Goal: Task Accomplishment & Management: Use online tool/utility

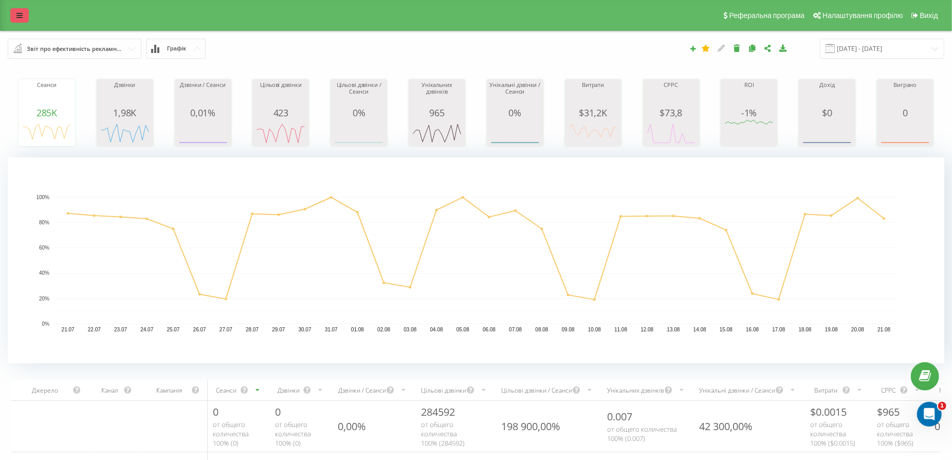
click at [21, 17] on icon at bounding box center [19, 15] width 6 height 7
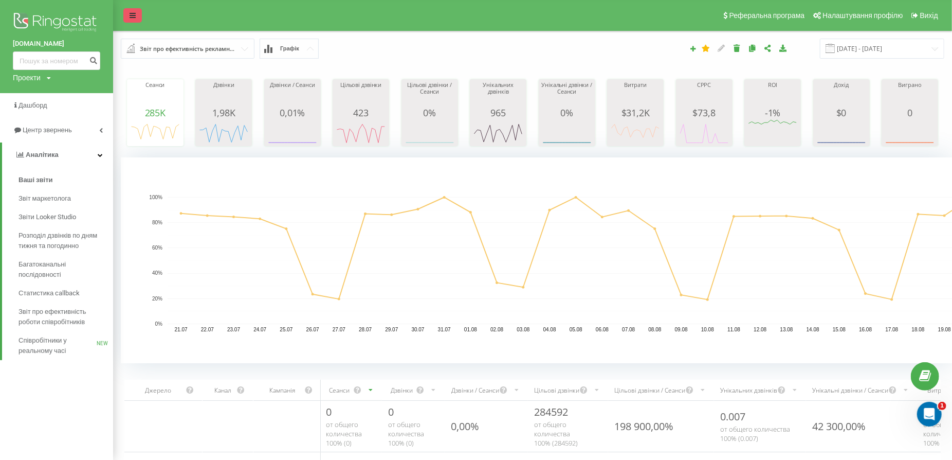
click at [21, 17] on img at bounding box center [56, 23] width 87 height 26
click at [132, 20] on link at bounding box center [132, 15] width 19 height 14
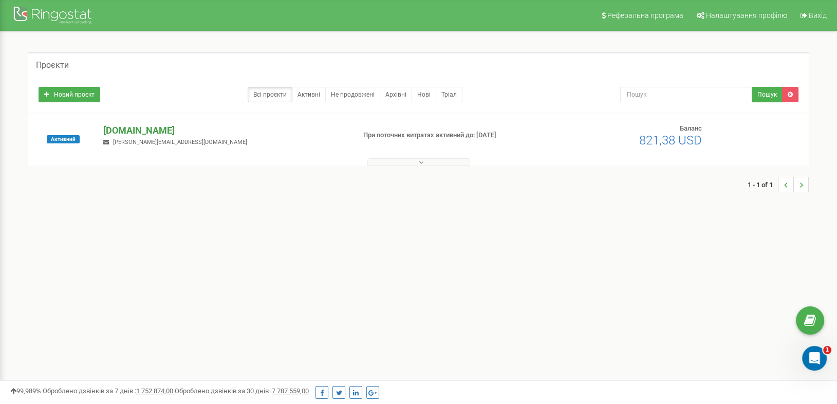
click at [140, 133] on p "[DOMAIN_NAME]" at bounding box center [224, 130] width 243 height 13
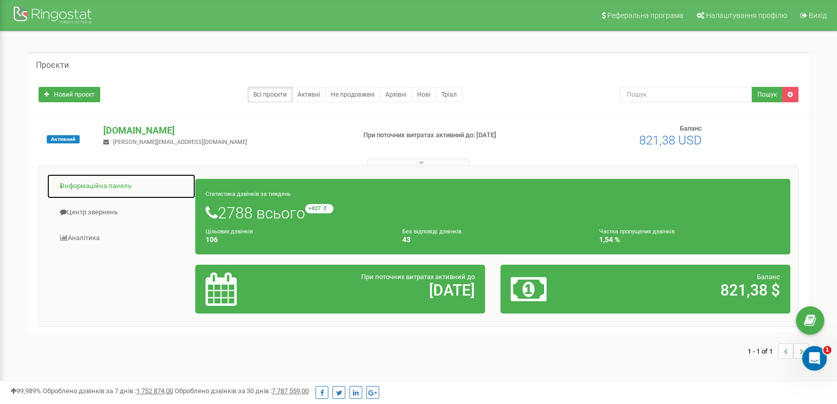
click at [118, 186] on link "Інформаційна панель" at bounding box center [121, 186] width 149 height 25
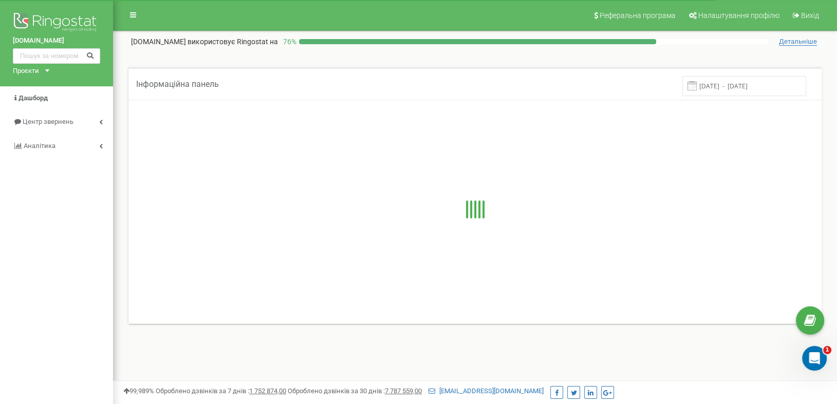
click at [789, 41] on span "Детальніше" at bounding box center [798, 42] width 38 height 8
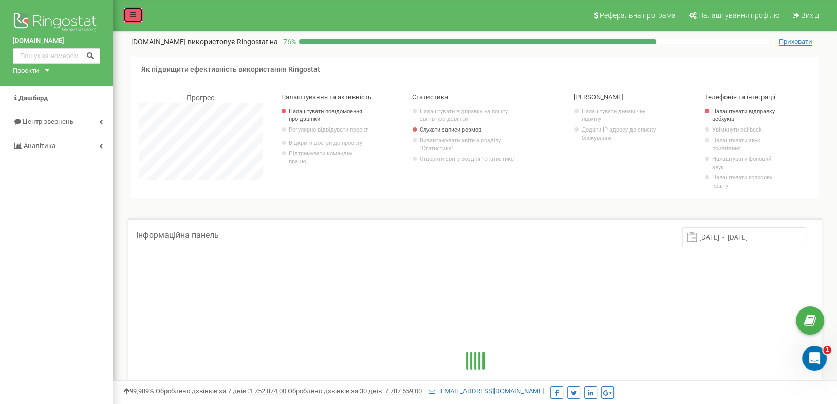
click at [137, 14] on link at bounding box center [133, 14] width 20 height 15
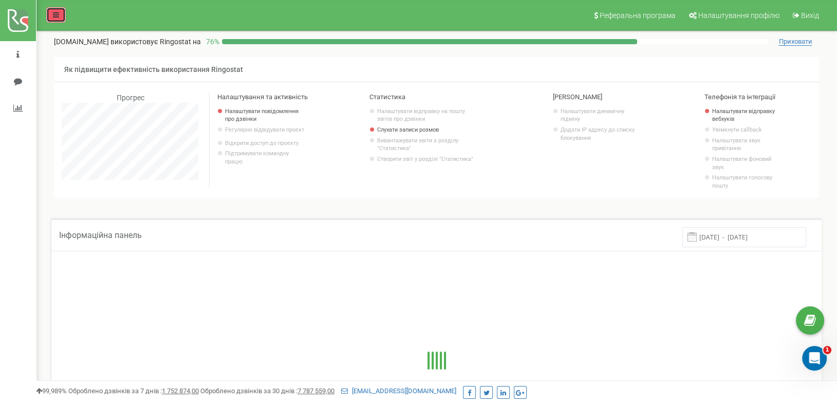
scroll to position [617, 801]
click at [53, 18] on icon at bounding box center [56, 14] width 6 height 7
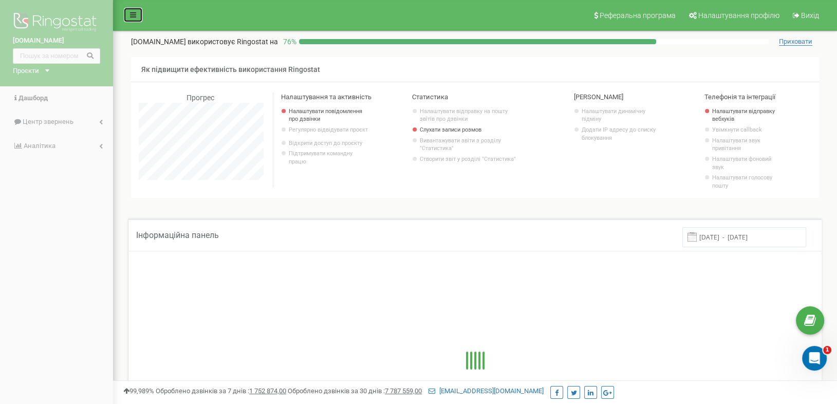
scroll to position [513421, 513313]
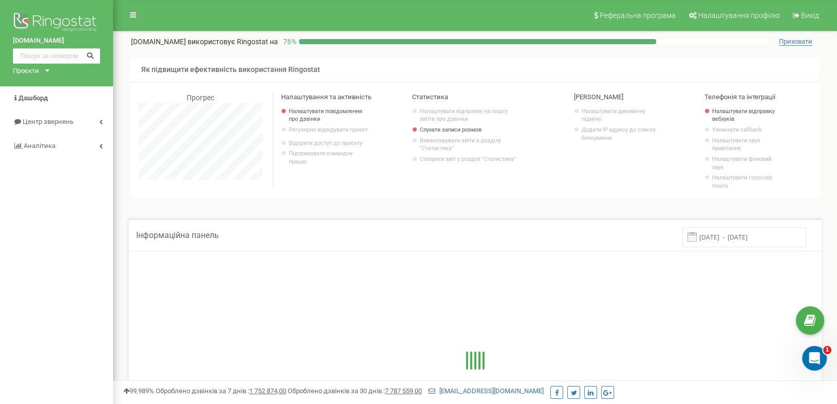
click at [47, 69] on icon at bounding box center [47, 70] width 4 height 3
click at [99, 121] on link "Центр звернень" at bounding box center [56, 122] width 113 height 24
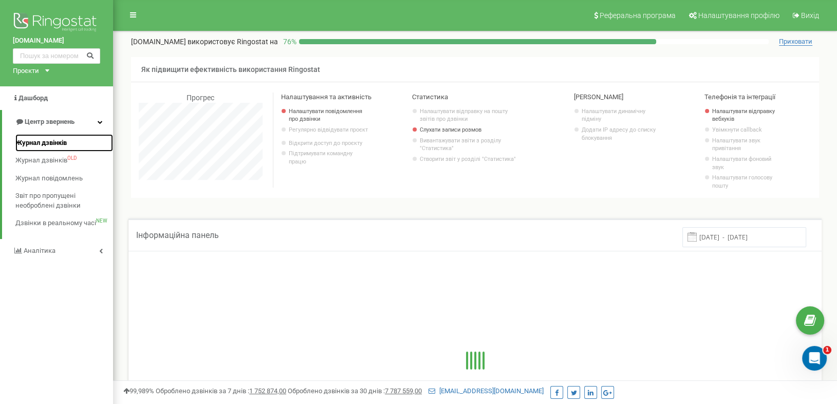
click at [67, 141] on span "Журнал дзвінків" at bounding box center [40, 143] width 51 height 10
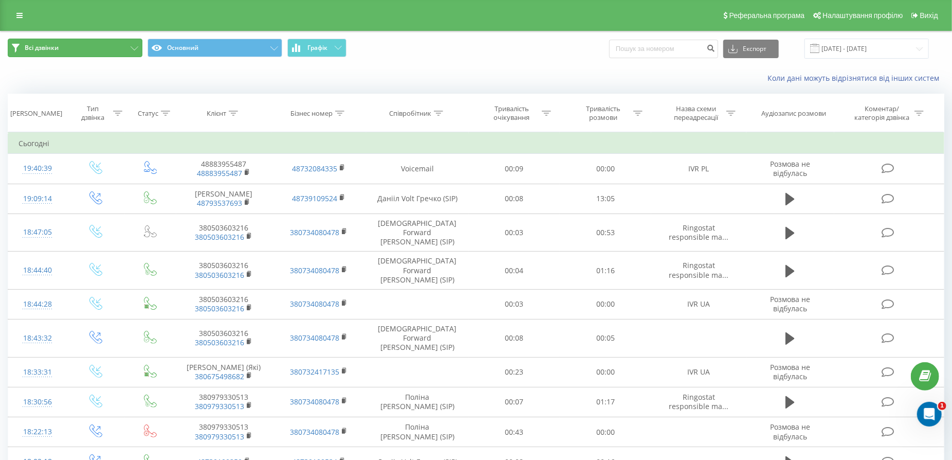
click at [122, 46] on button "Всі дзвінки" at bounding box center [75, 48] width 135 height 19
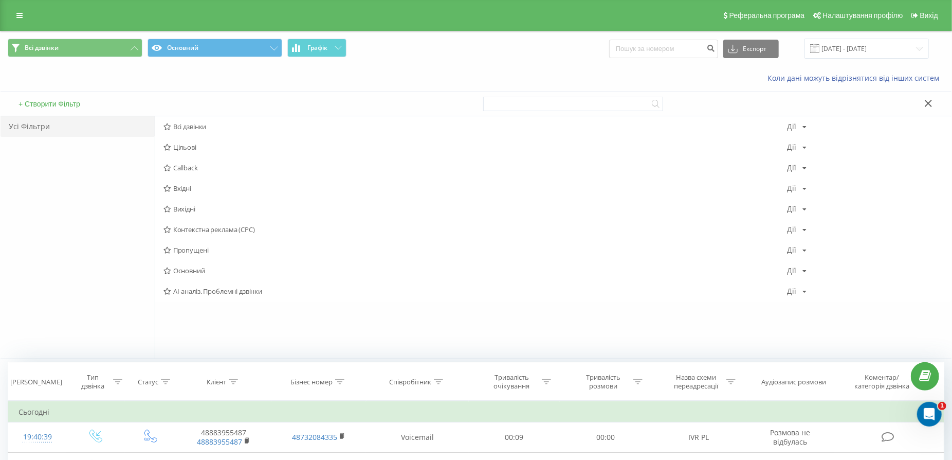
click at [80, 100] on button "+ Створити Фільтр" at bounding box center [49, 103] width 68 height 9
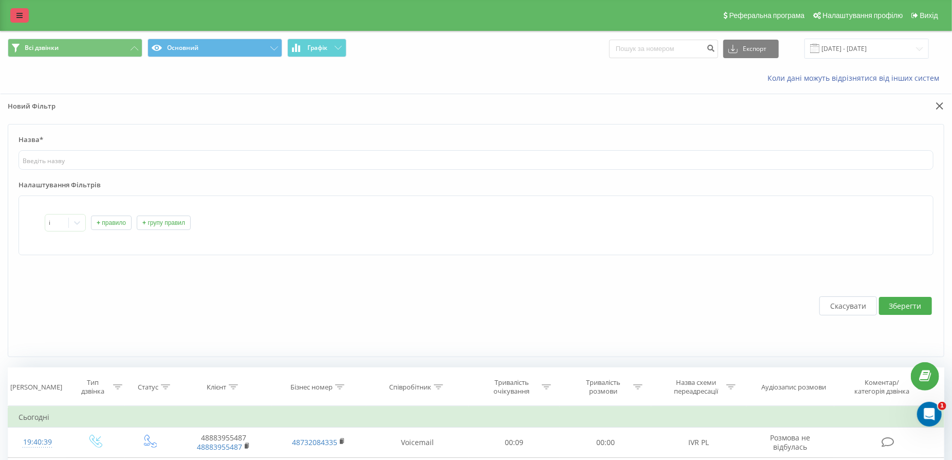
click at [21, 17] on icon at bounding box center [19, 15] width 6 height 7
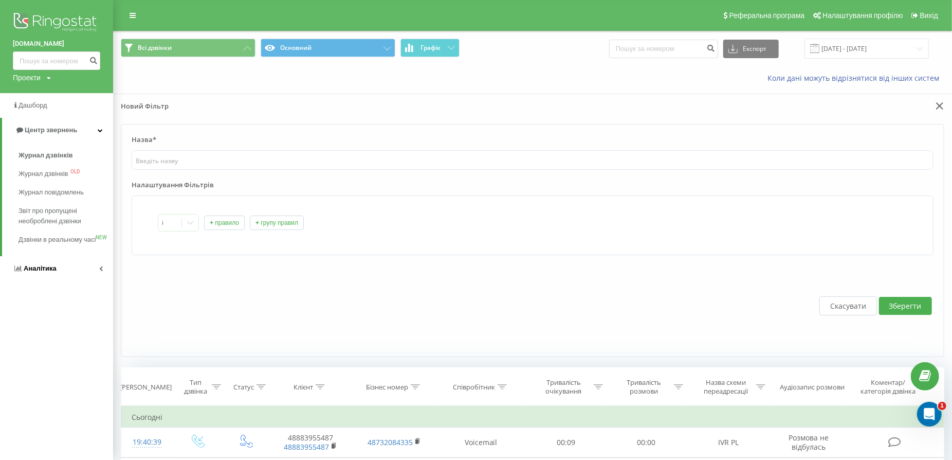
click at [50, 272] on span "Аналiтика" at bounding box center [40, 268] width 33 height 8
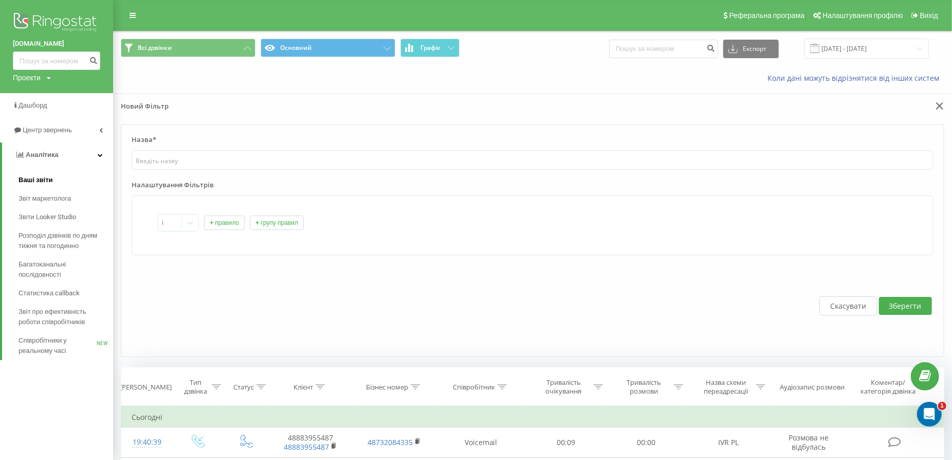
click at [38, 182] on span "Ваші звіти" at bounding box center [36, 180] width 34 height 10
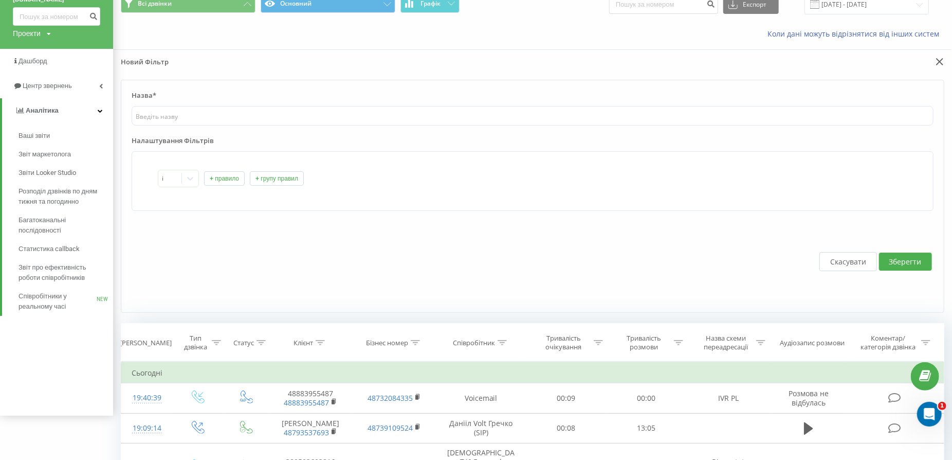
scroll to position [46, 0]
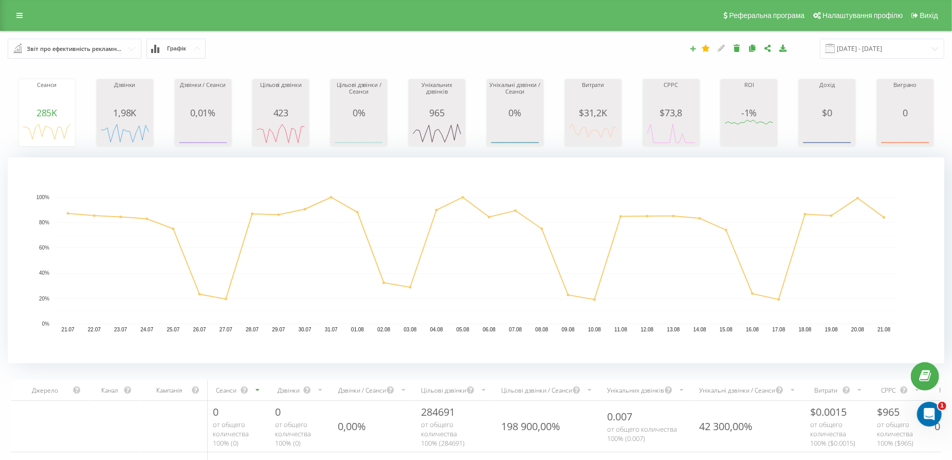
click at [697, 47] on icon at bounding box center [692, 48] width 7 height 6
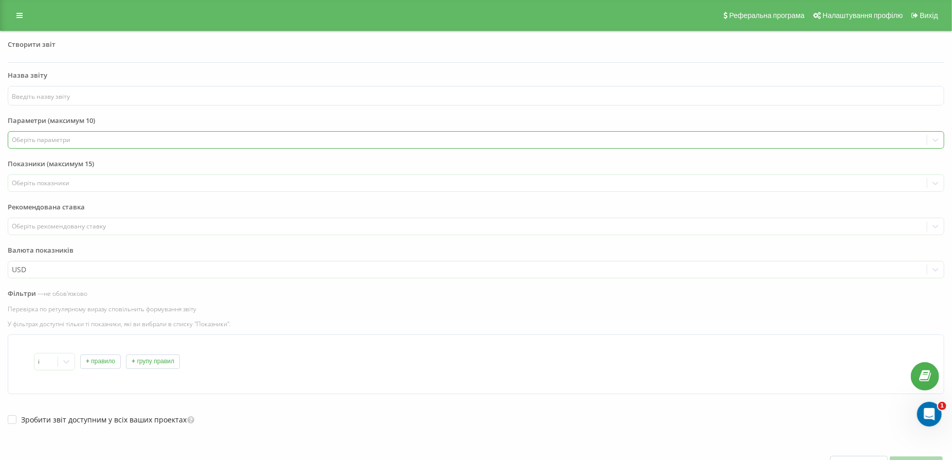
click at [74, 137] on div "Оберіть параметри" at bounding box center [467, 140] width 911 height 8
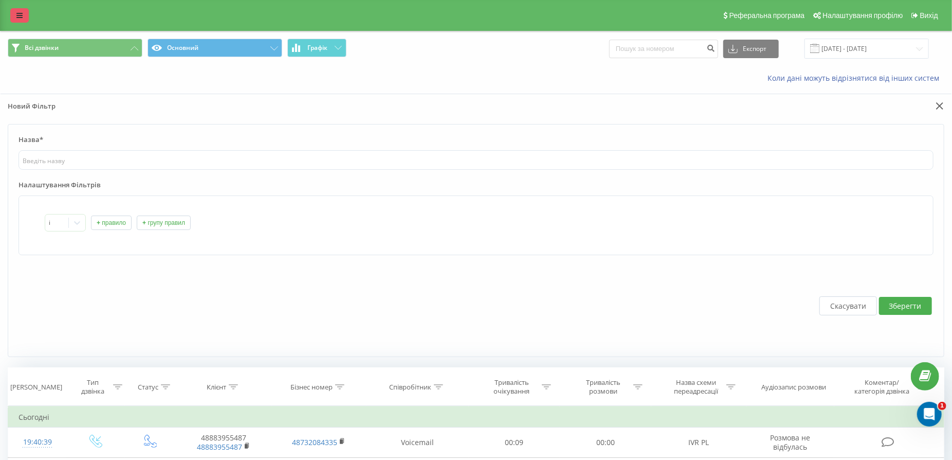
click at [15, 20] on link at bounding box center [19, 15] width 19 height 14
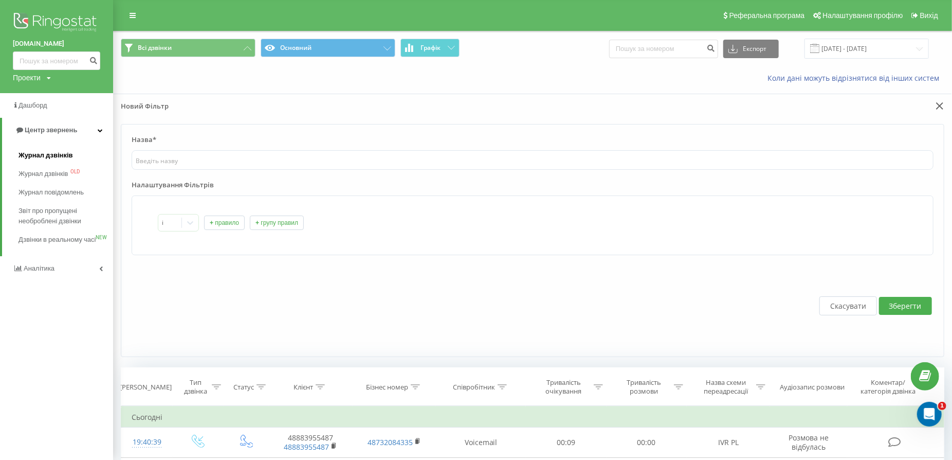
click at [57, 158] on span "Журнал дзвінків" at bounding box center [46, 155] width 54 height 10
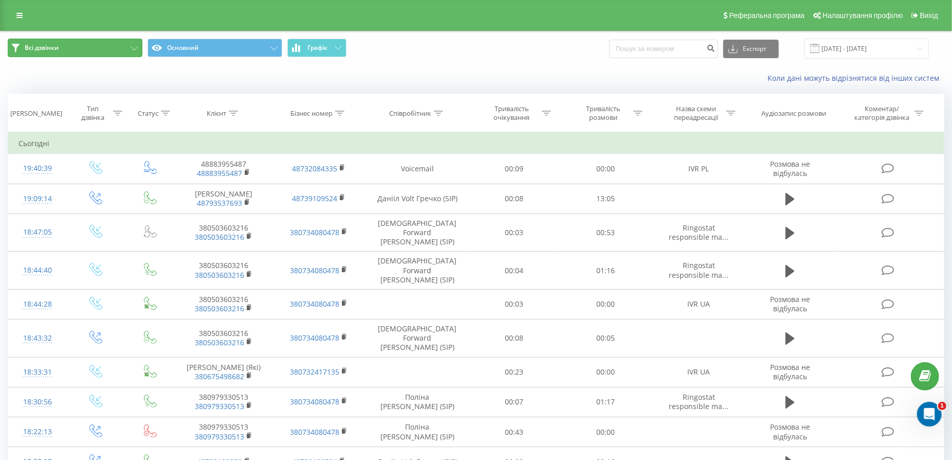
click at [130, 50] on button "Всі дзвінки" at bounding box center [75, 48] width 135 height 19
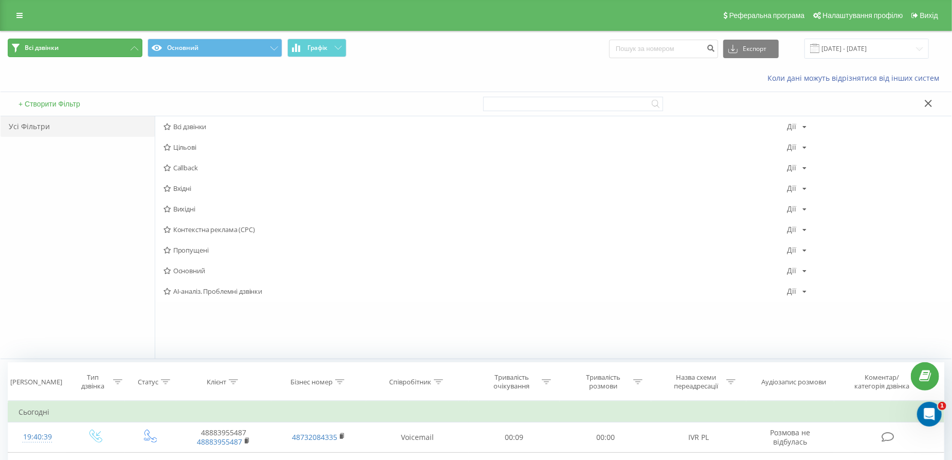
click at [130, 50] on button "Всі дзвінки" at bounding box center [75, 48] width 135 height 19
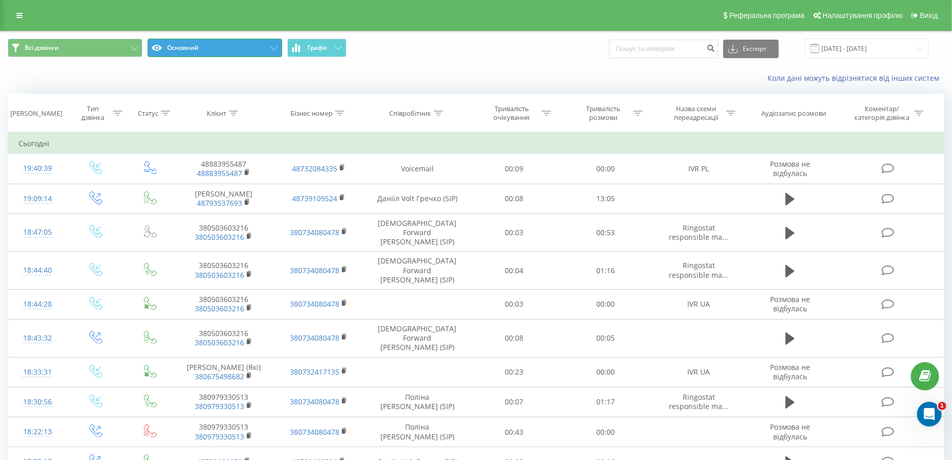
click at [276, 47] on icon at bounding box center [274, 48] width 8 height 4
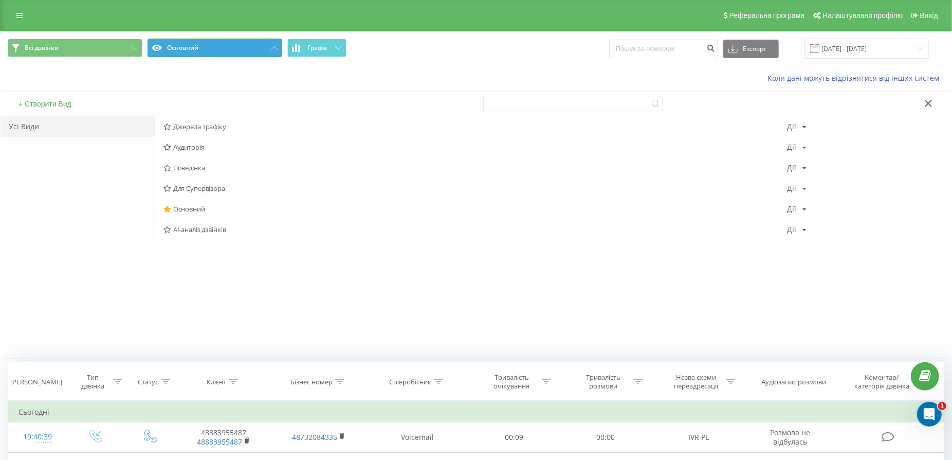
click at [272, 49] on icon at bounding box center [274, 48] width 8 height 4
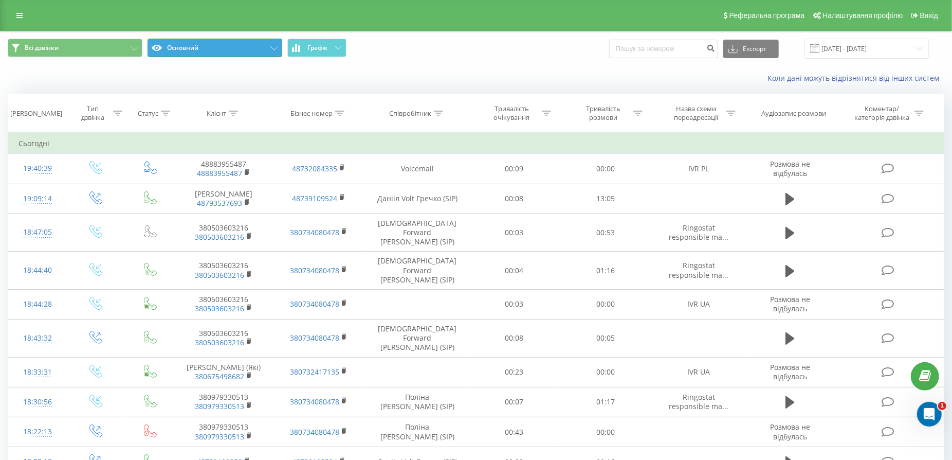
click at [248, 50] on button "Основний" at bounding box center [215, 48] width 135 height 19
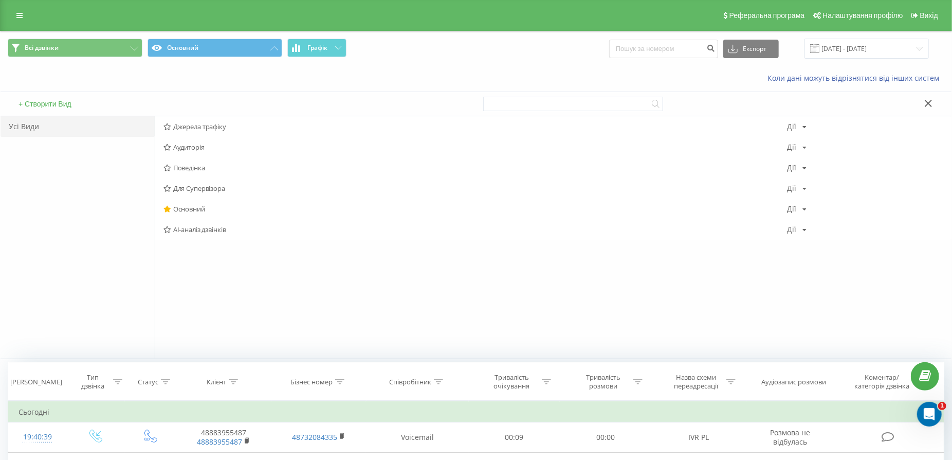
click at [52, 104] on button "+ Створити Вид" at bounding box center [44, 103] width 59 height 9
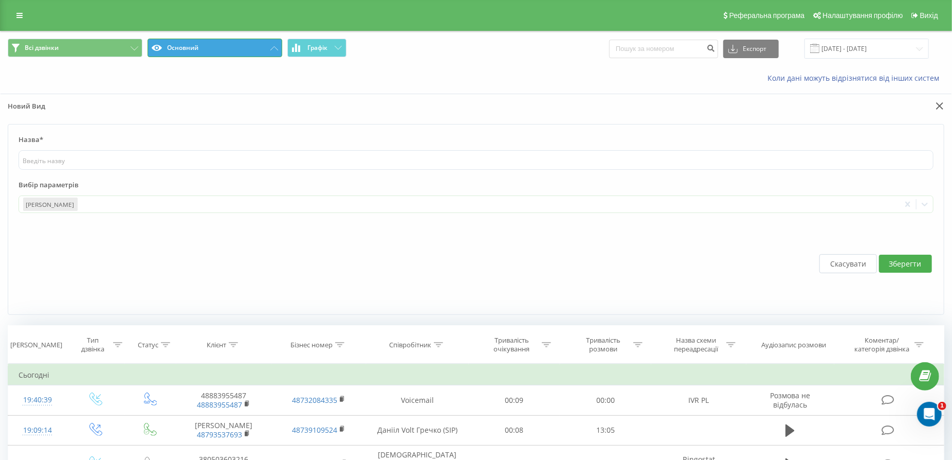
click at [271, 52] on button "Основний" at bounding box center [215, 48] width 135 height 19
click at [271, 48] on icon at bounding box center [274, 48] width 8 height 4
click at [937, 104] on icon at bounding box center [940, 105] width 8 height 7
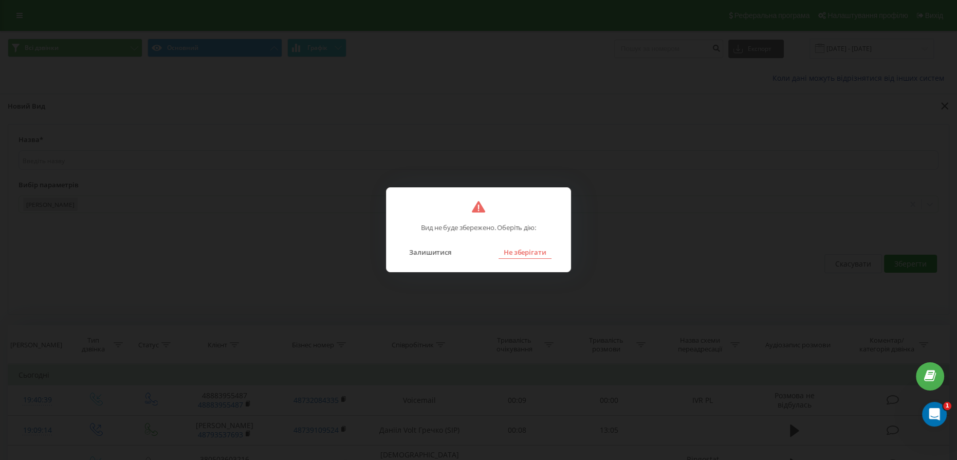
click at [510, 257] on button "Не зберігати" at bounding box center [525, 251] width 53 height 13
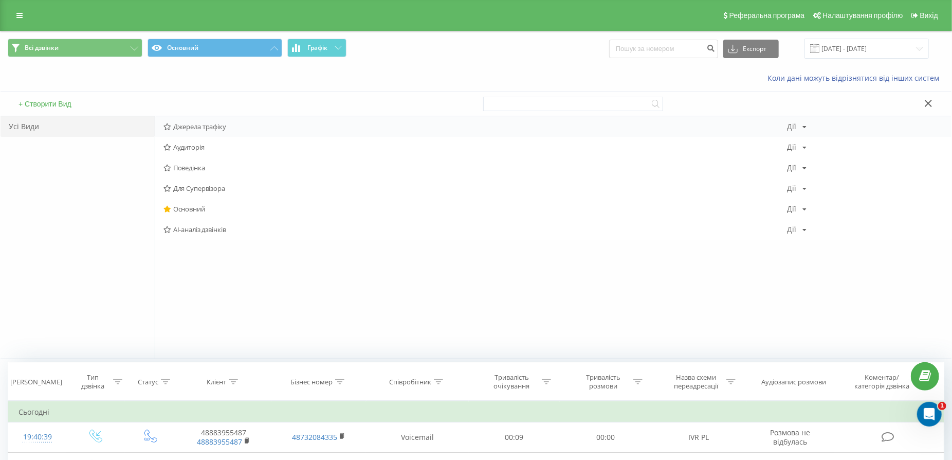
click at [196, 128] on span "Джерела трафіку" at bounding box center [475, 126] width 624 height 7
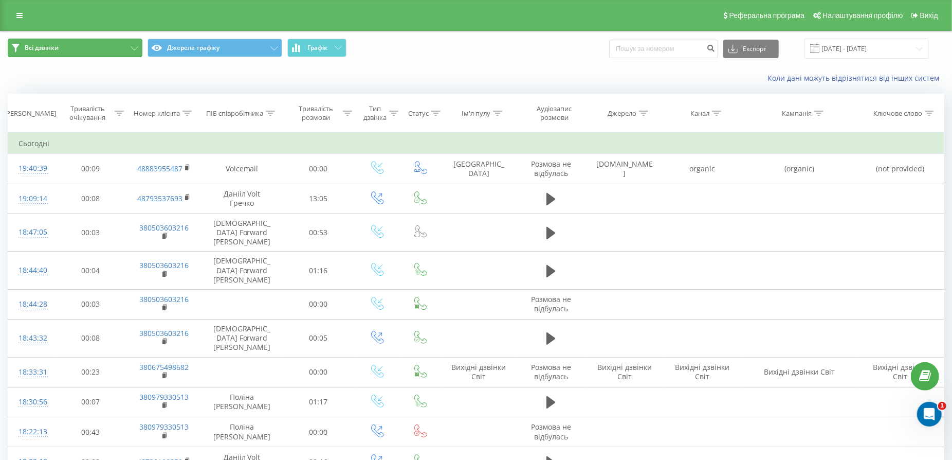
click at [130, 51] on button "Всі дзвінки" at bounding box center [75, 48] width 135 height 19
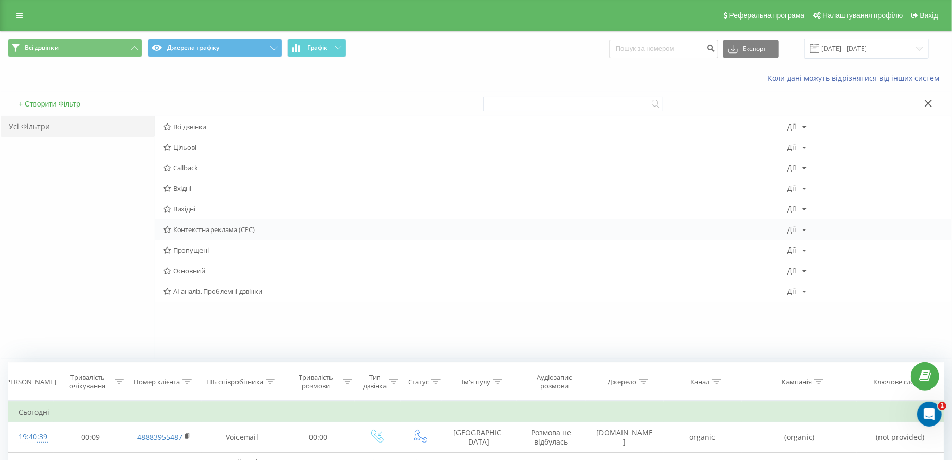
click at [236, 222] on div "Контекстна реклама (CPC) Дії Редагувати Копіювати Видалити За замовчуванням Под…" at bounding box center [553, 229] width 796 height 21
click at [207, 72] on div "Коли дані можуть відрізнятися вiд інших систем" at bounding box center [476, 78] width 951 height 25
click at [929, 97] on div at bounding box center [713, 104] width 461 height 24
click at [929, 104] on icon at bounding box center [929, 103] width 8 height 7
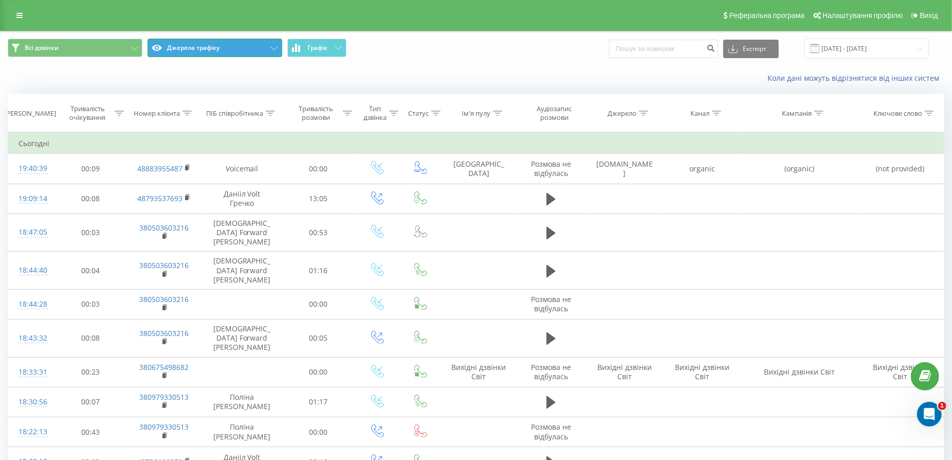
click at [210, 51] on button "Джерела трафіку" at bounding box center [215, 48] width 135 height 19
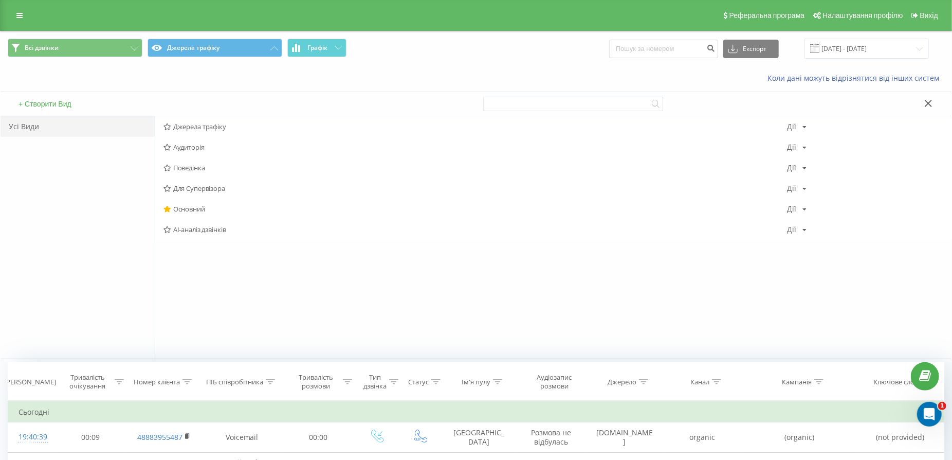
click at [57, 105] on button "+ Створити Вид" at bounding box center [44, 103] width 59 height 9
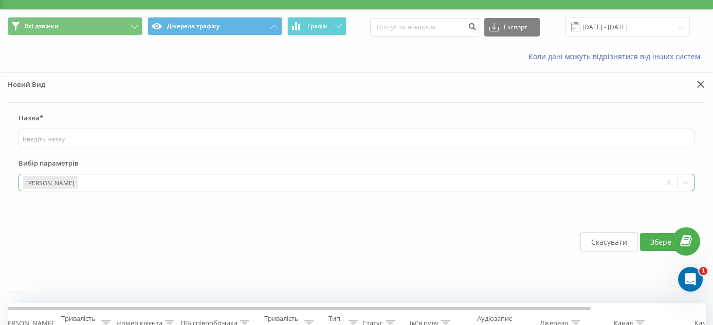
click at [93, 191] on div "Дата дзвінка" at bounding box center [357, 182] width 676 height 17
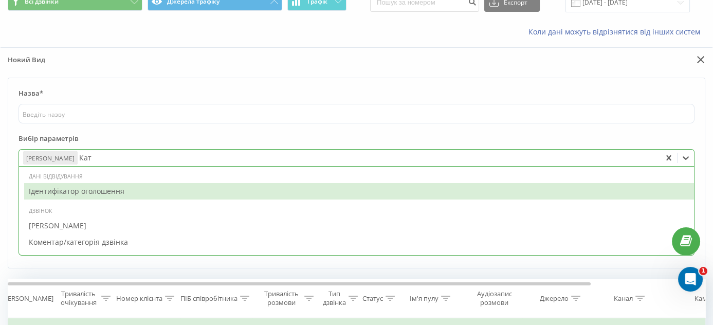
type input "Кате"
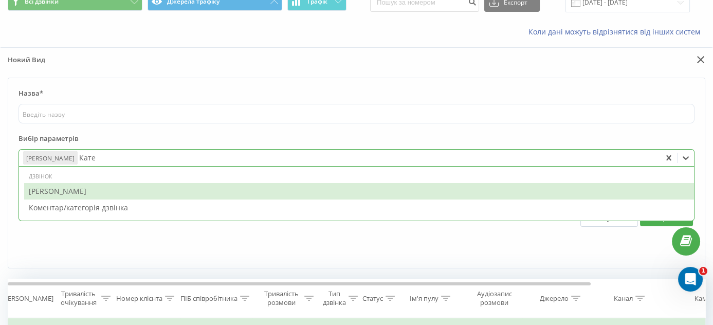
click at [95, 195] on div "Категорія дзвінка" at bounding box center [359, 191] width 670 height 16
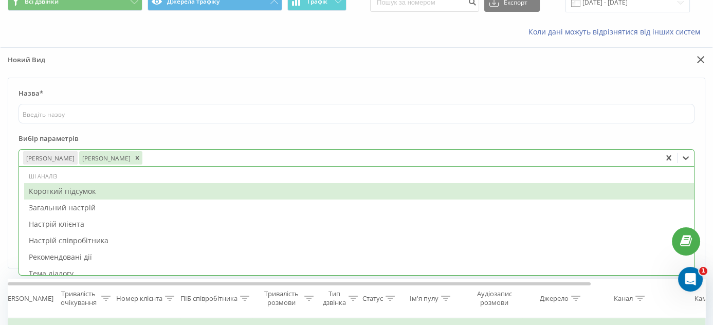
click at [155, 156] on div at bounding box center [400, 158] width 513 height 12
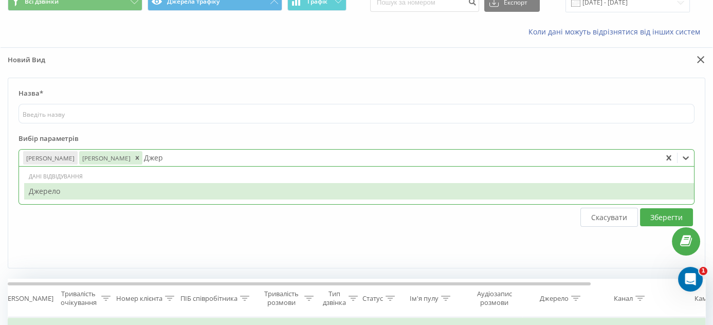
type input "Джере"
click at [143, 188] on div "Джерело" at bounding box center [359, 191] width 670 height 16
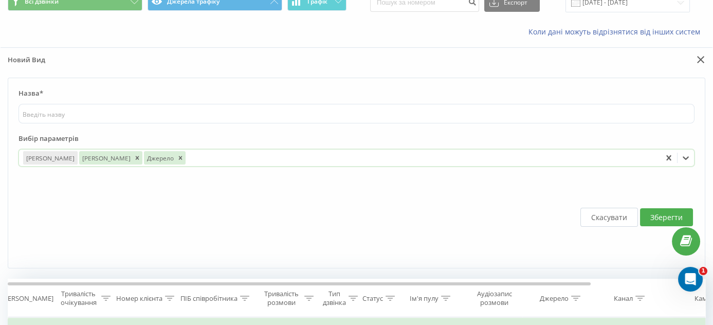
click at [202, 162] on div "Дата дзвінка Категорія дзвінка Джерело" at bounding box center [340, 158] width 642 height 16
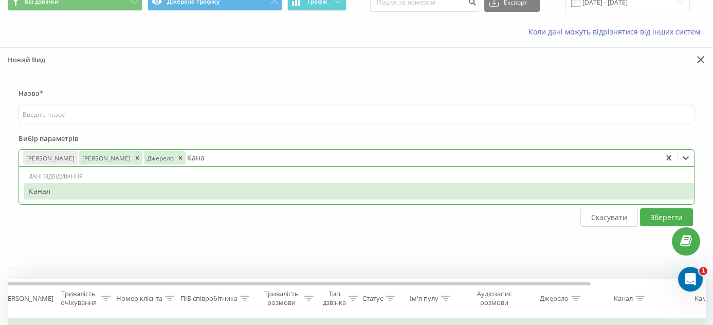
type input "Канал"
click at [118, 187] on div "Канал" at bounding box center [359, 191] width 670 height 16
type input "Кампан"
click at [158, 185] on div "Кампанія" at bounding box center [359, 191] width 670 height 16
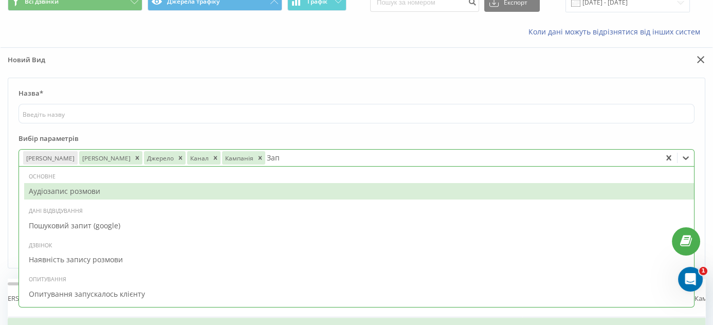
type input "Запи"
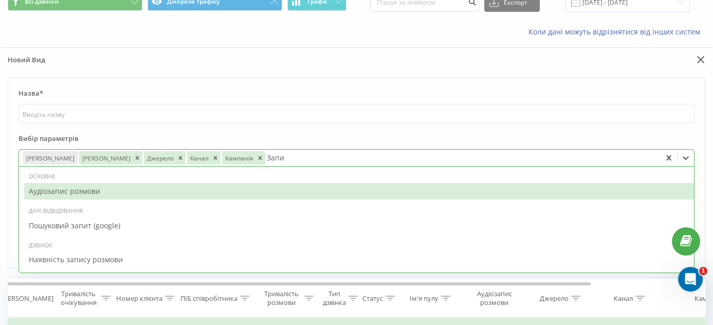
click at [108, 195] on div "Аудіозапис розмови" at bounding box center [359, 191] width 670 height 16
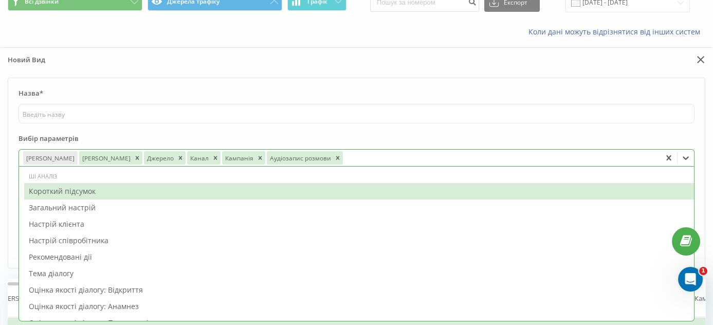
click at [465, 134] on label "Вибір параметрів" at bounding box center [357, 141] width 676 height 15
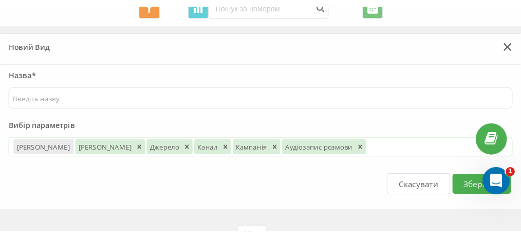
scroll to position [0, 0]
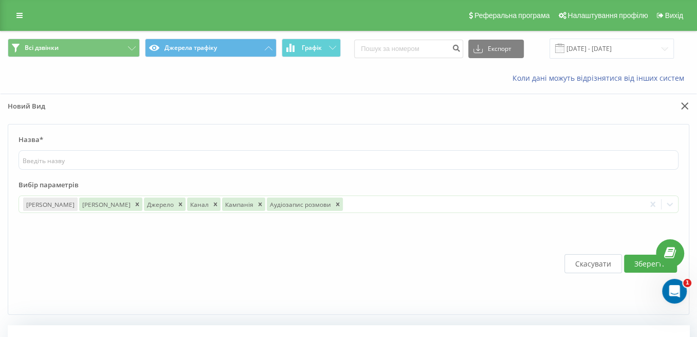
drag, startPoint x: 957, startPoint y: 4, endPoint x: 338, endPoint y: 244, distance: 664.0
click at [338, 244] on div "Скасувати Зберегти" at bounding box center [349, 263] width 660 height 81
click at [341, 301] on div "Скасувати Зберегти" at bounding box center [349, 263] width 660 height 81
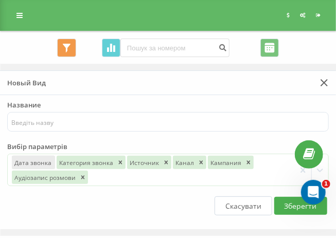
click at [181, 206] on div "Скасувати Зберегти" at bounding box center [167, 205] width 321 height 19
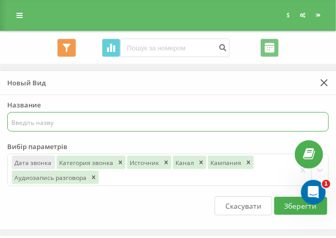
click at [227, 115] on input "text" at bounding box center [167, 122] width 321 height 20
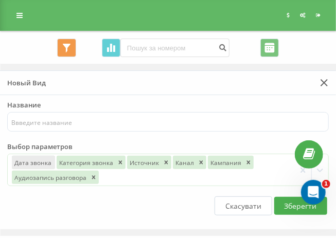
click at [318, 104] on label "Название" at bounding box center [167, 106] width 321 height 12
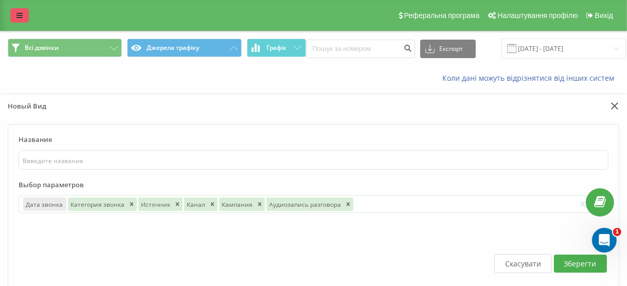
click at [26, 12] on link at bounding box center [19, 15] width 19 height 14
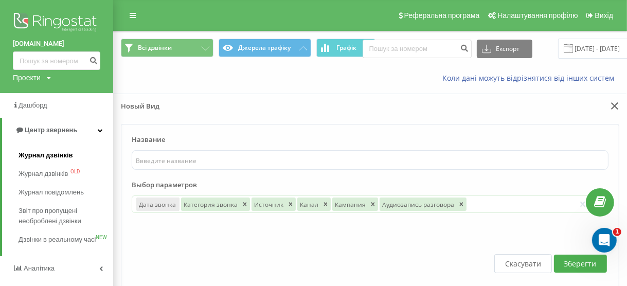
click at [57, 158] on span "Журнал дзвінків" at bounding box center [46, 155] width 54 height 10
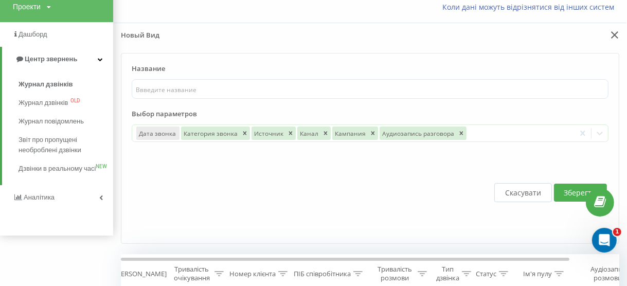
scroll to position [82, 0]
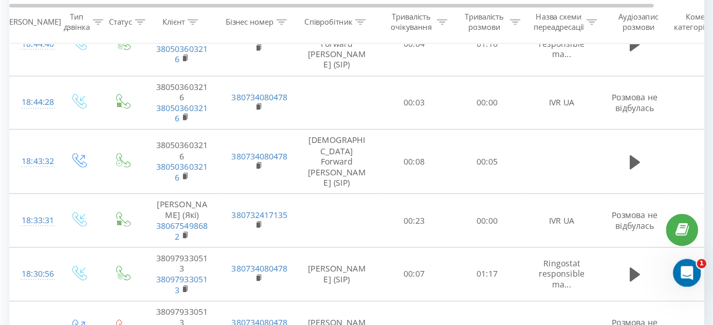
scroll to position [285, 0]
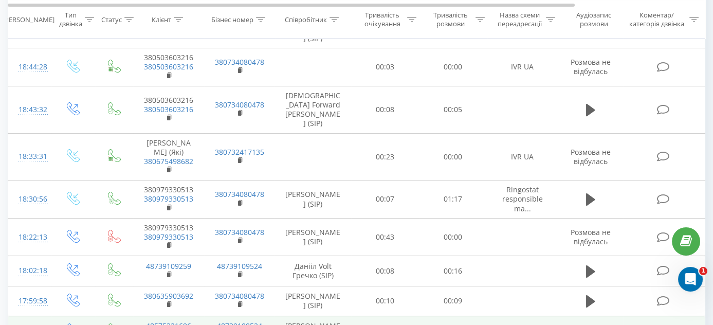
drag, startPoint x: 622, startPoint y: 1, endPoint x: 508, endPoint y: 279, distance: 300.4
click at [508, 285] on td at bounding box center [522, 331] width 71 height 30
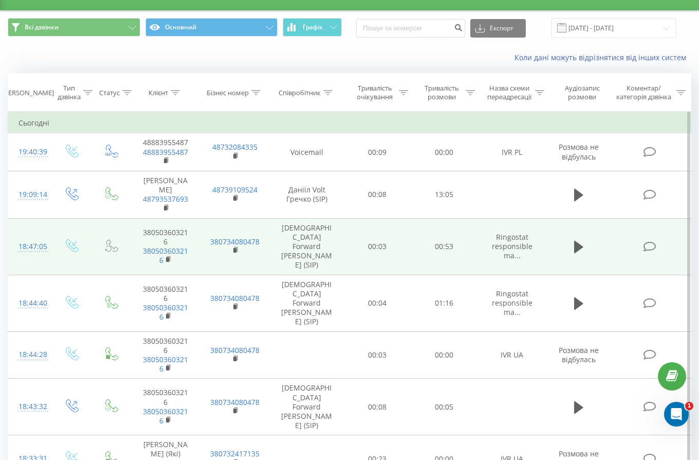
scroll to position [0, 0]
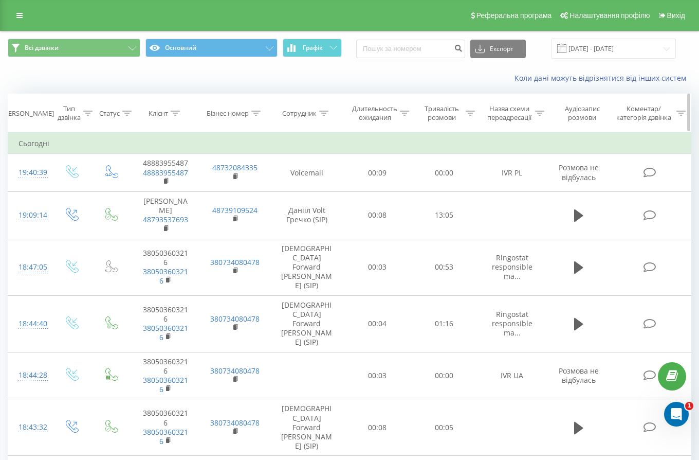
drag, startPoint x: 375, startPoint y: 109, endPoint x: 436, endPoint y: 105, distance: 60.8
drag, startPoint x: 436, startPoint y: 105, endPoint x: 430, endPoint y: 113, distance: 10.3
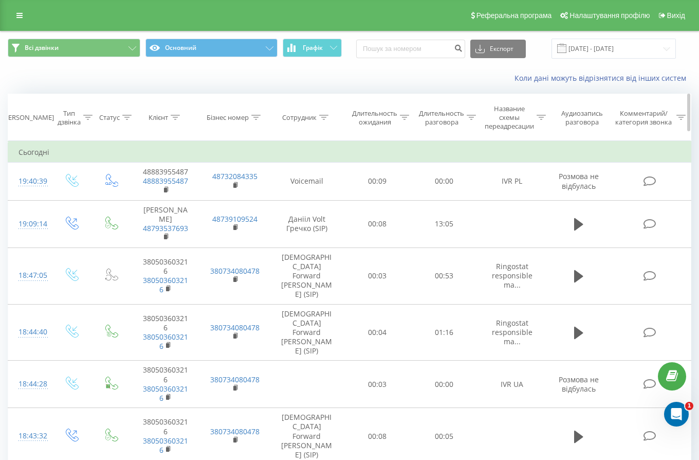
click at [576, 101] on th "Аудиозапись разговора" at bounding box center [579, 117] width 64 height 47
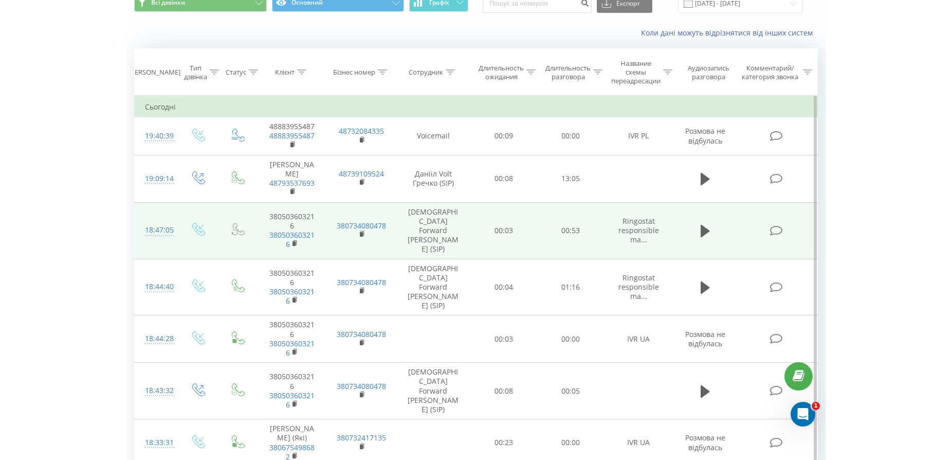
scroll to position [46, 0]
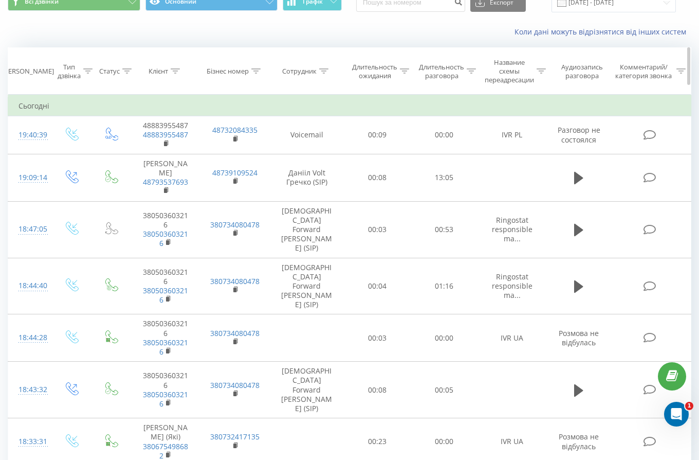
click at [556, 86] on th "Аудиозапись разговора" at bounding box center [579, 71] width 64 height 47
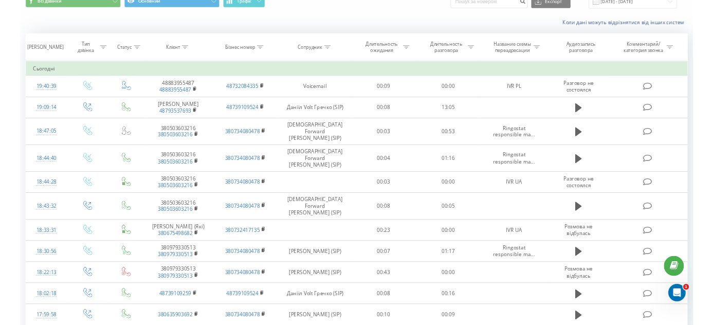
scroll to position [0, 0]
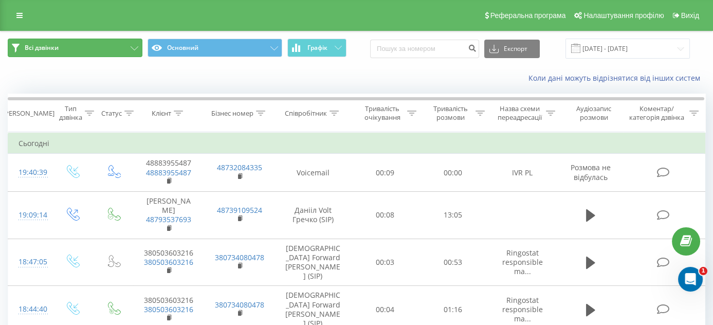
click at [17, 48] on icon at bounding box center [16, 48] width 8 height 9
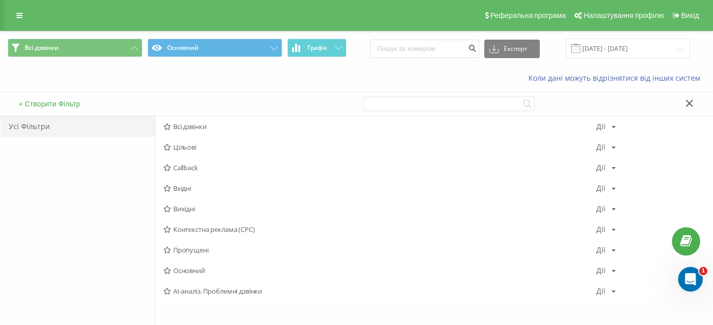
click at [56, 101] on button "+ Створити Фільтр" at bounding box center [49, 103] width 68 height 9
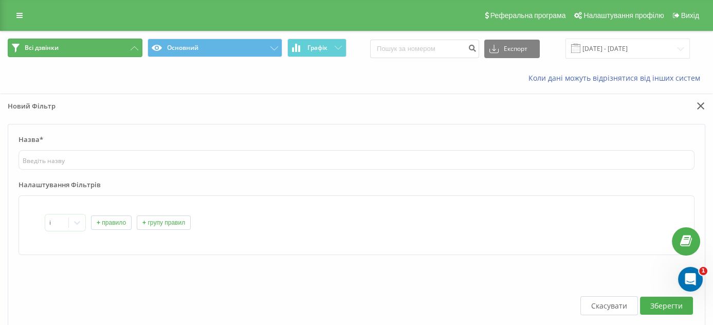
click at [16, 44] on icon at bounding box center [16, 48] width 8 height 9
click at [133, 49] on icon at bounding box center [135, 48] width 8 height 4
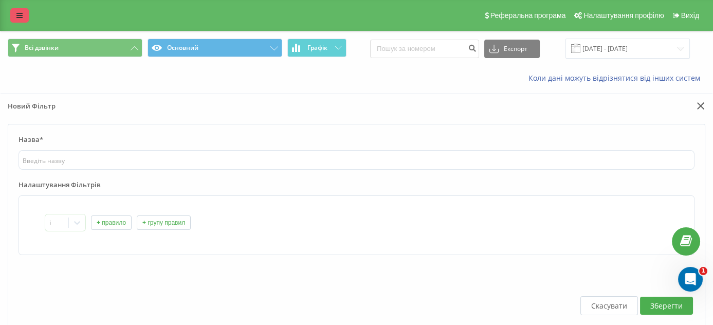
click at [14, 16] on link at bounding box center [19, 15] width 19 height 14
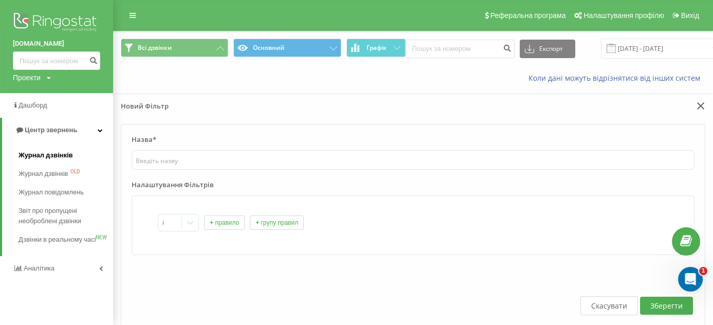
click at [53, 156] on span "Журнал дзвінків" at bounding box center [46, 155] width 54 height 10
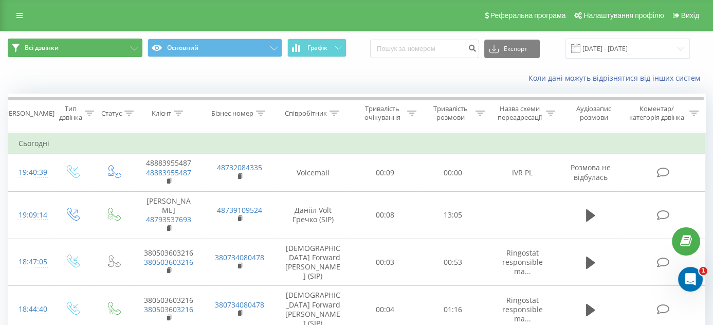
click at [135, 44] on button "Всі дзвінки" at bounding box center [75, 48] width 135 height 19
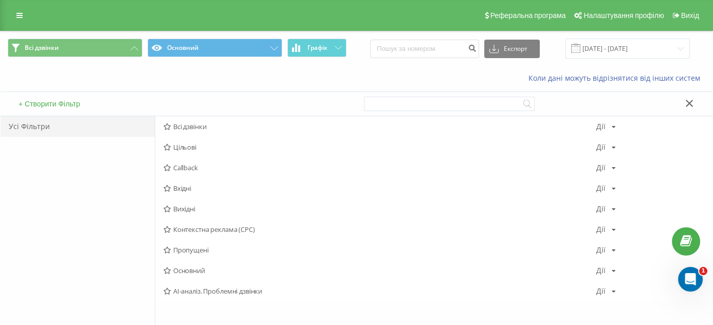
click at [687, 106] on button at bounding box center [689, 104] width 15 height 11
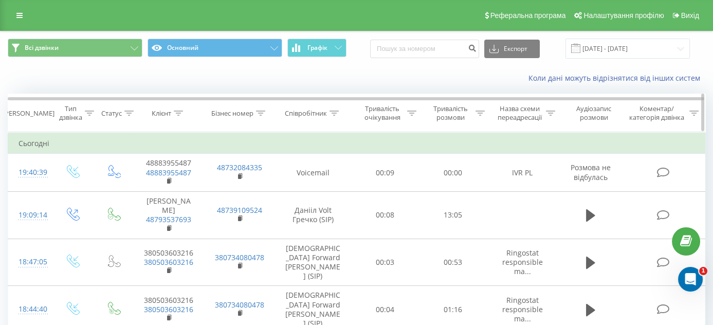
click at [31, 111] on div "Дата дзвінка" at bounding box center [29, 113] width 52 height 9
click at [276, 46] on icon at bounding box center [274, 48] width 8 height 4
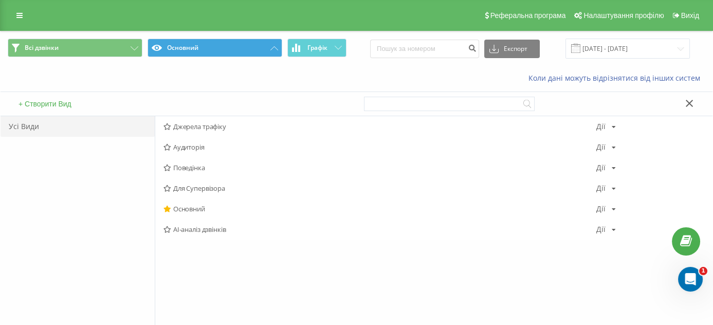
click at [26, 104] on button "+ Створити Вид" at bounding box center [44, 103] width 59 height 9
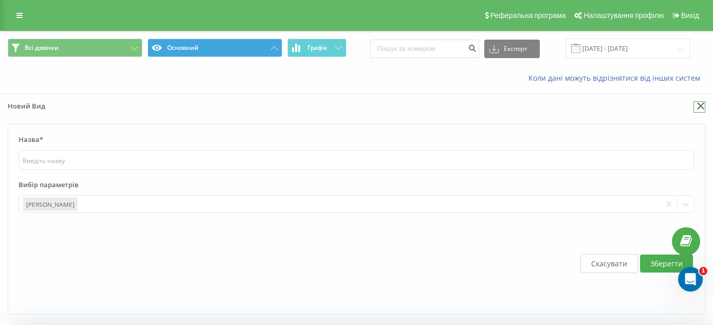
click at [700, 104] on icon at bounding box center [701, 105] width 8 height 7
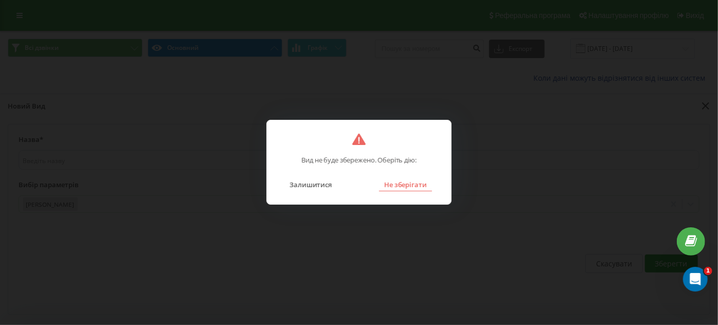
click at [393, 188] on button "Не зберігати" at bounding box center [405, 184] width 53 height 13
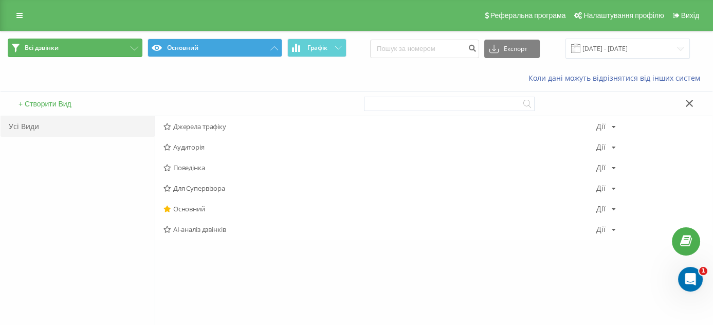
click at [137, 50] on icon at bounding box center [135, 48] width 8 height 4
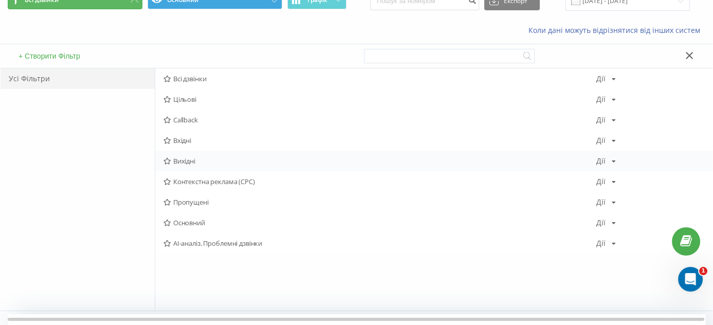
scroll to position [46, 0]
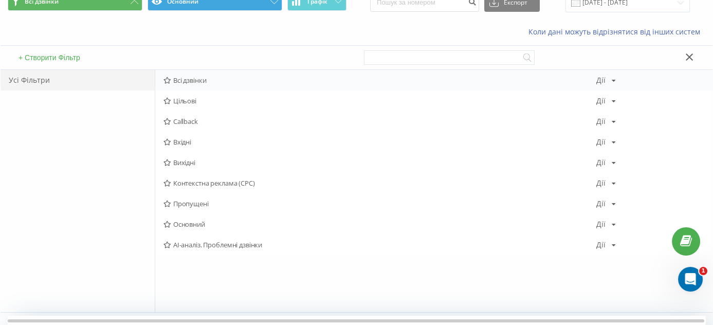
click at [614, 79] on icon at bounding box center [614, 81] width 4 height 6
click at [317, 27] on div "Коли дані можуть відрізнятися вiд інших систем" at bounding box center [489, 32] width 445 height 10
click at [79, 58] on button "+ Створити Фільтр" at bounding box center [49, 57] width 68 height 9
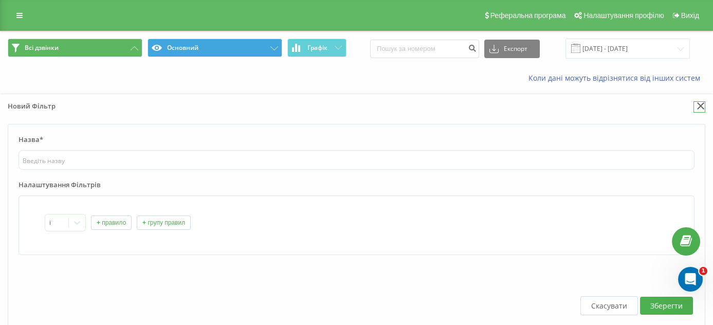
click at [704, 103] on icon at bounding box center [701, 105] width 8 height 7
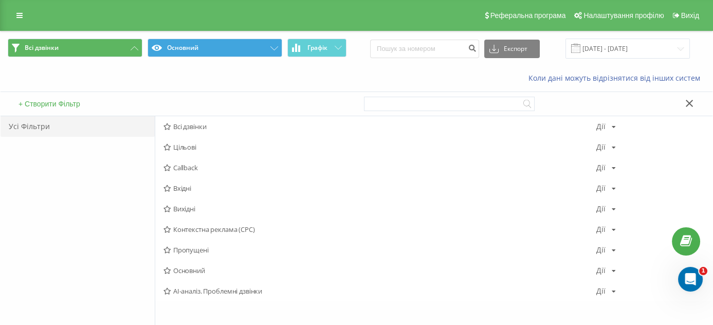
click at [690, 99] on button at bounding box center [689, 104] width 15 height 11
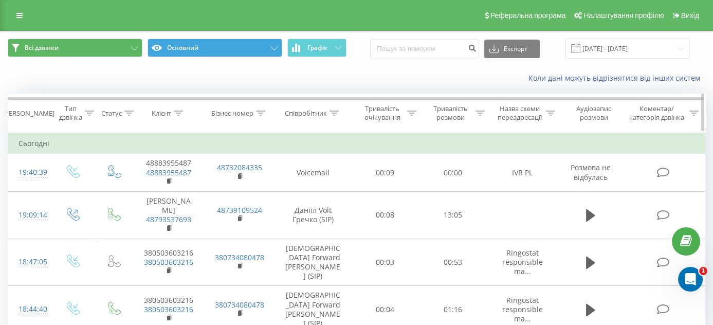
click at [481, 114] on icon at bounding box center [479, 113] width 9 height 5
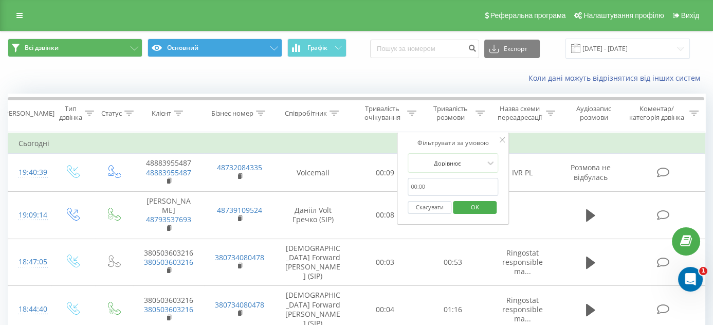
click at [498, 69] on div "Коли дані можуть відрізнятися вiд інших систем" at bounding box center [357, 78] width 712 height 25
click at [504, 139] on icon at bounding box center [502, 139] width 5 height 5
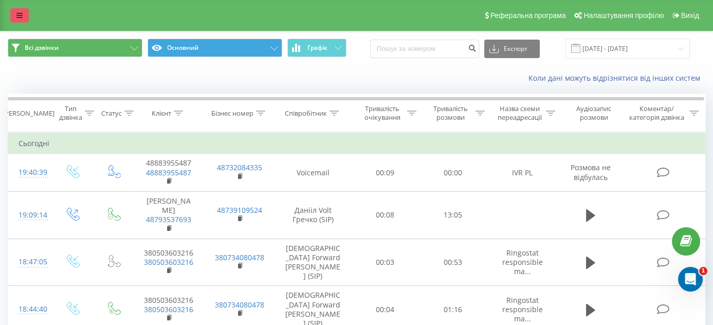
click at [26, 18] on link at bounding box center [19, 15] width 19 height 14
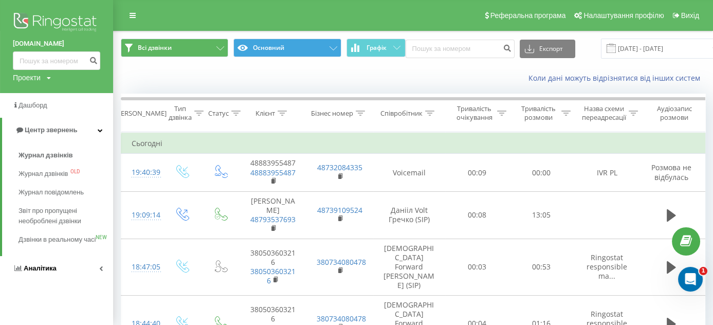
click at [67, 269] on link "Аналiтика" at bounding box center [56, 268] width 113 height 25
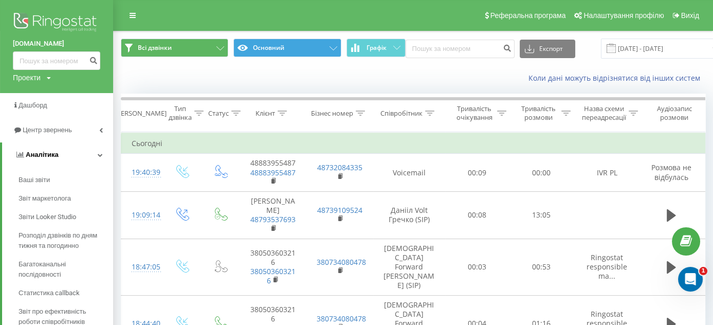
click at [100, 155] on icon at bounding box center [100, 154] width 5 height 5
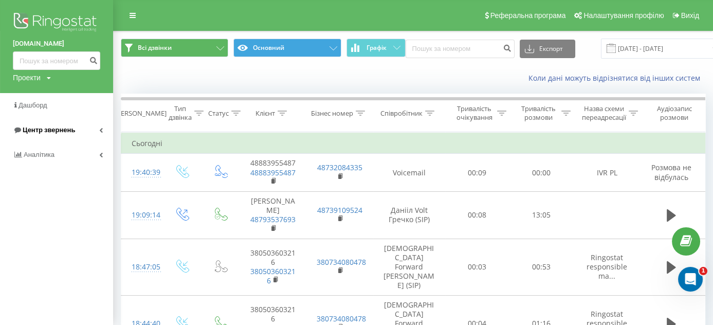
click at [104, 126] on link "Центр звернень" at bounding box center [56, 130] width 113 height 25
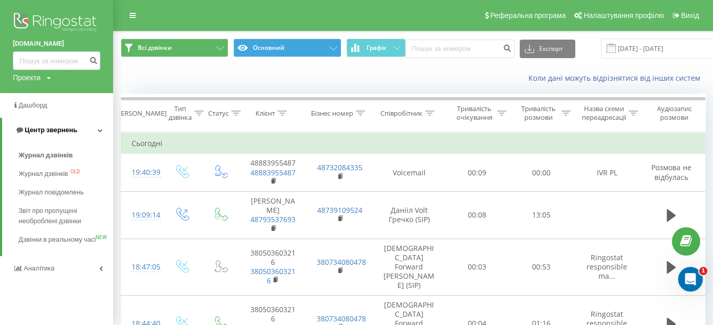
click at [104, 126] on link "Центр звернень" at bounding box center [57, 130] width 111 height 25
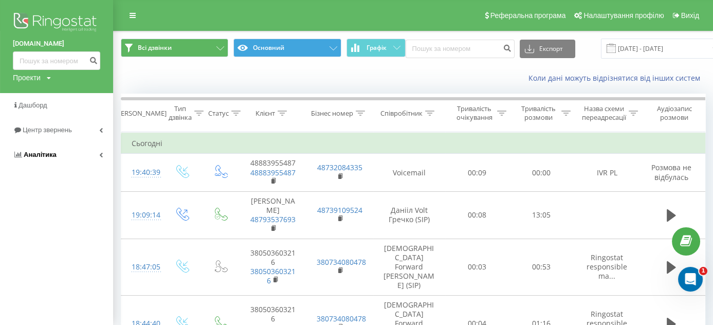
click at [99, 152] on link "Аналiтика" at bounding box center [56, 154] width 113 height 25
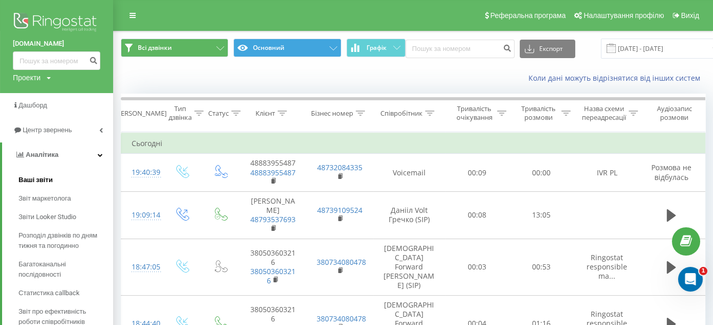
click at [72, 178] on link "Ваші звіти" at bounding box center [66, 180] width 95 height 19
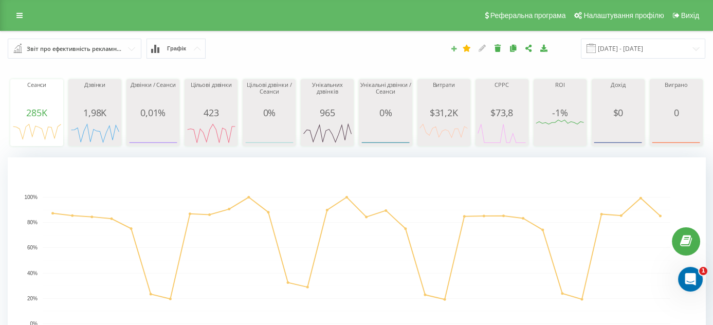
click at [457, 51] on icon at bounding box center [453, 48] width 7 height 6
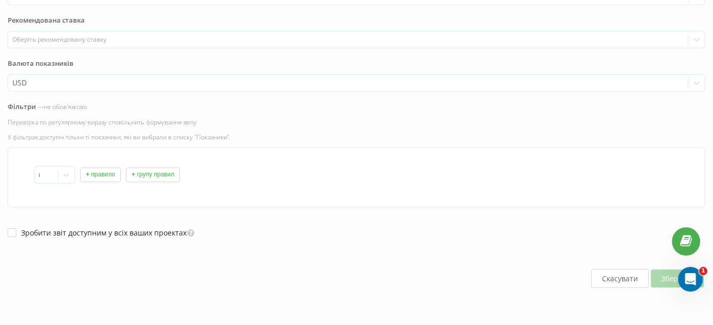
scroll to position [196, 0]
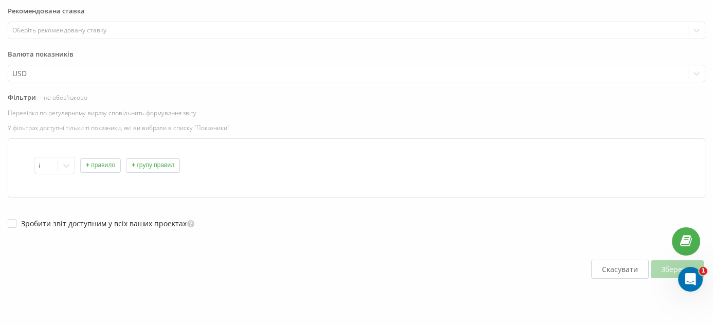
click at [99, 162] on button "+ правило" at bounding box center [100, 165] width 41 height 14
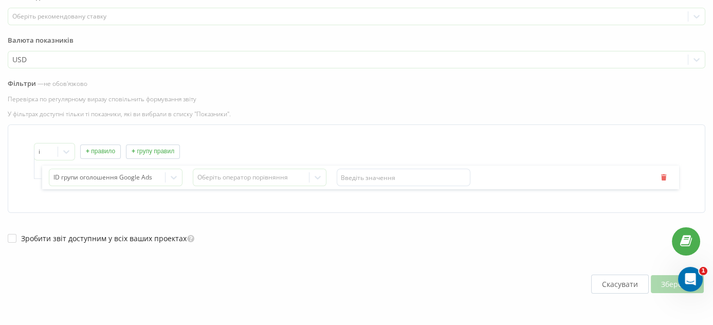
scroll to position [225, 0]
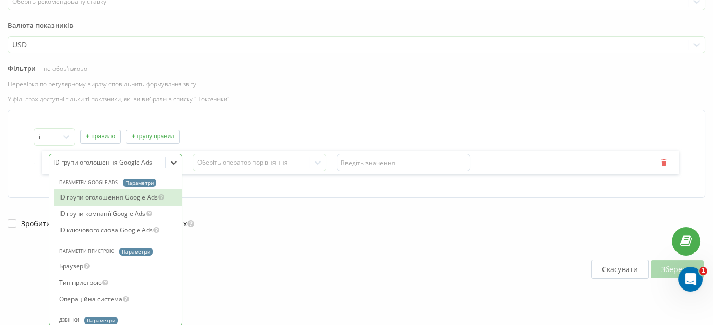
click at [171, 163] on icon at bounding box center [174, 162] width 10 height 10
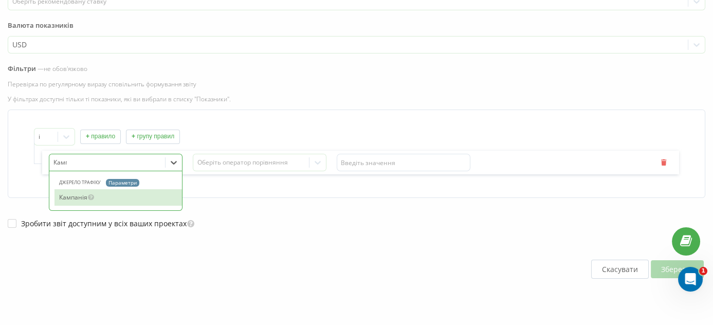
type input "Кампа"
click at [84, 197] on div "Кампанія" at bounding box center [117, 197] width 127 height 16
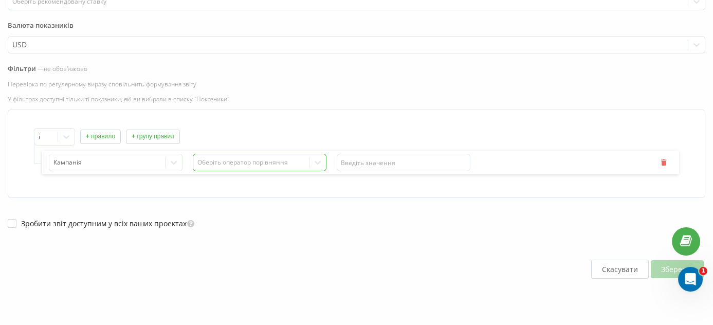
click at [256, 166] on div "Оберіть оператор порівняння" at bounding box center [251, 162] width 116 height 15
type input "дорівнює"
click at [257, 212] on div "Зробити звіт доступним у всіх ваших проектах" at bounding box center [357, 213] width 698 height 31
click at [385, 162] on input "text" at bounding box center [404, 162] width 134 height 17
click at [114, 137] on button "+ правило" at bounding box center [100, 137] width 41 height 14
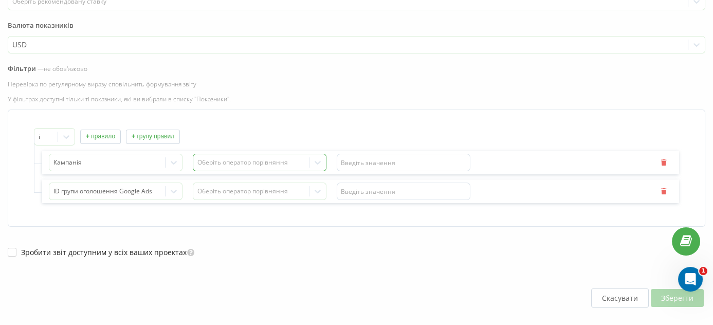
click at [241, 160] on div "Оберіть оператор порівняння" at bounding box center [251, 162] width 108 height 8
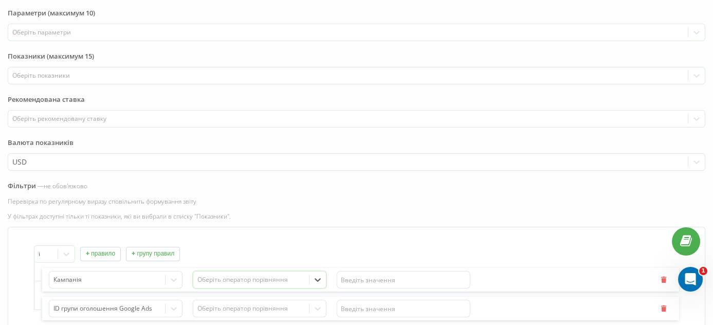
scroll to position [253, 0]
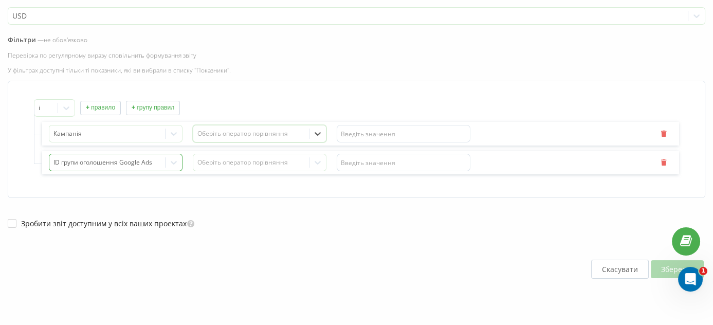
click at [176, 161] on icon at bounding box center [174, 163] width 6 height 4
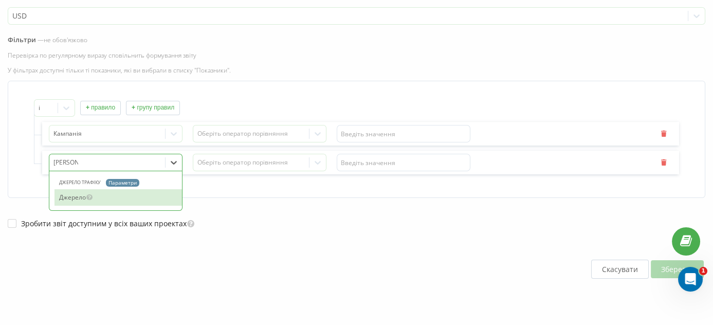
type input "Джерело"
click at [100, 193] on div "Джерело" at bounding box center [117, 197] width 127 height 16
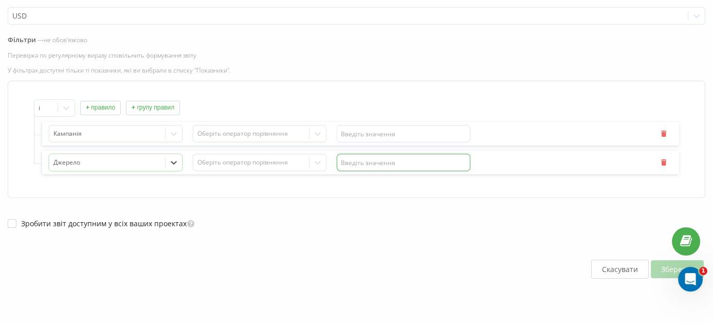
click at [407, 168] on input "text" at bounding box center [404, 162] width 134 height 17
type input "google"
click at [374, 135] on input "text" at bounding box center [404, 133] width 134 height 17
type input "Акция"
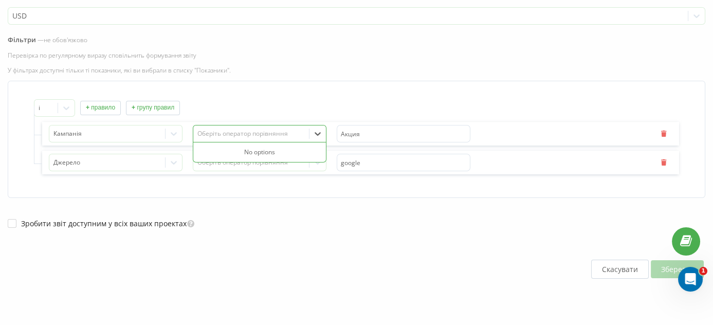
click at [266, 133] on div "Оберіть оператор порівняння" at bounding box center [251, 134] width 108 height 8
type input "Равно"
click at [235, 167] on div "Оберіть оператор порівняння" at bounding box center [251, 162] width 116 height 15
click at [241, 136] on div at bounding box center [251, 134] width 108 height 12
click at [174, 163] on icon at bounding box center [174, 162] width 10 height 10
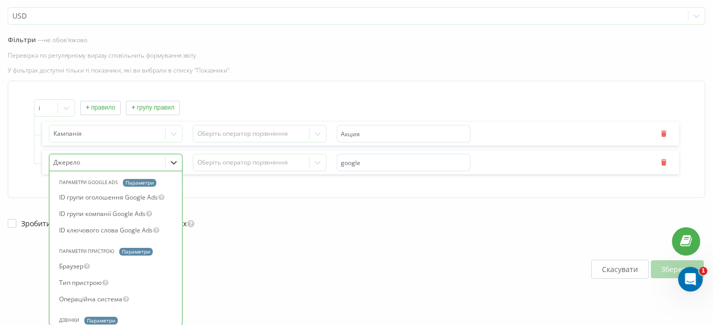
scroll to position [364, 0]
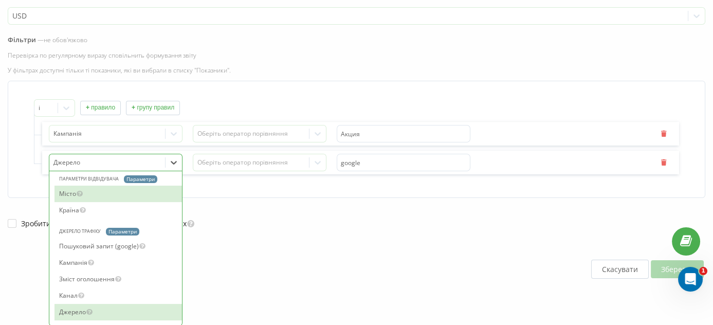
click at [256, 236] on div "Скасувати Зберегти" at bounding box center [357, 269] width 698 height 81
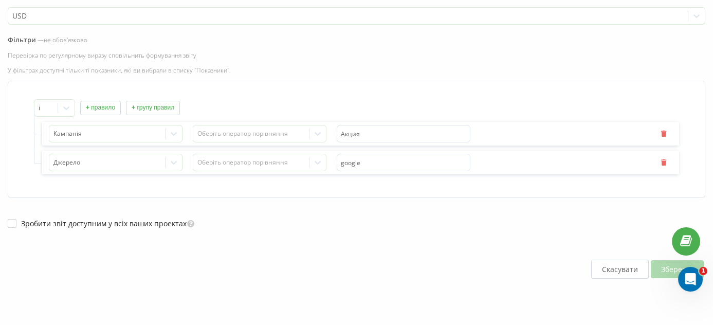
click at [102, 103] on button "+ правило" at bounding box center [100, 108] width 41 height 14
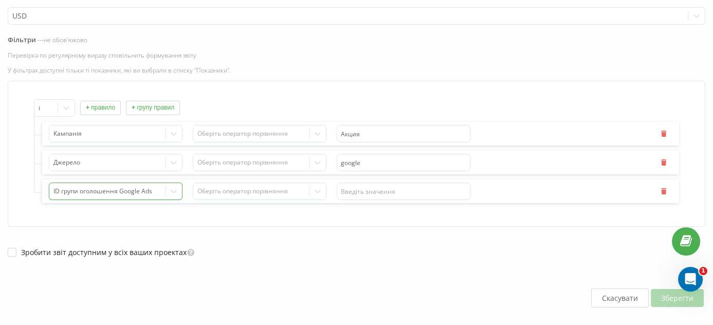
scroll to position [282, 0]
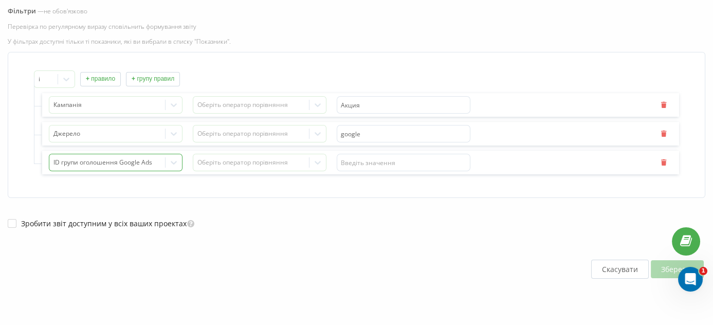
click at [98, 171] on div "ID групи оголошення Google Ads" at bounding box center [116, 162] width 134 height 17
type input "Тривалість ромови"
click at [218, 226] on div "Зробити звіт доступним у всіх ваших проектах" at bounding box center [357, 213] width 698 height 31
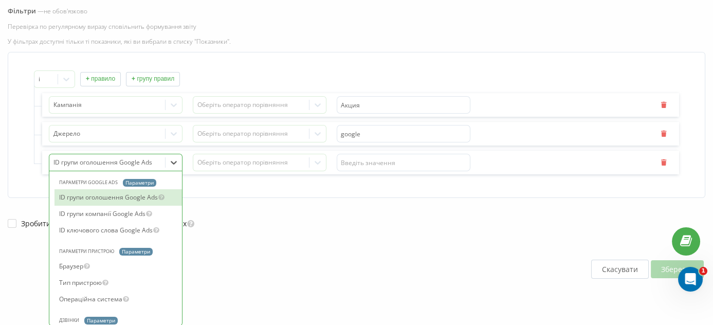
click at [129, 157] on div at bounding box center [107, 163] width 108 height 12
click at [252, 257] on div "Скасувати Зберегти" at bounding box center [357, 269] width 698 height 81
click at [167, 161] on div at bounding box center [174, 162] width 16 height 16
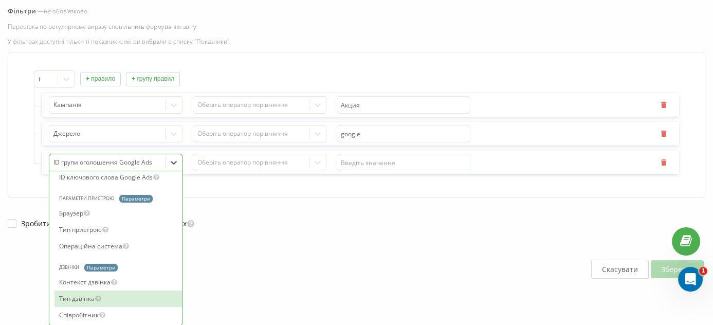
scroll to position [0, 0]
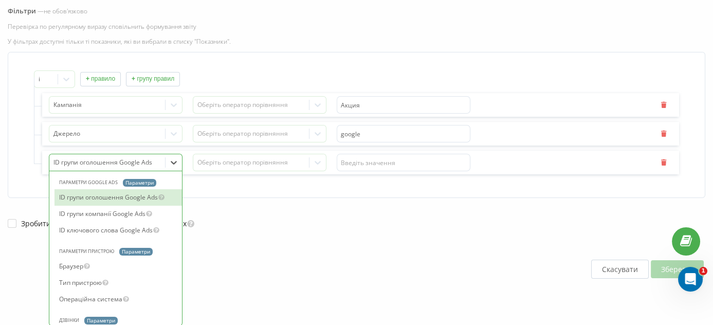
click at [251, 242] on div "Скасувати Зберегти" at bounding box center [357, 269] width 698 height 81
click at [175, 161] on icon at bounding box center [174, 162] width 10 height 10
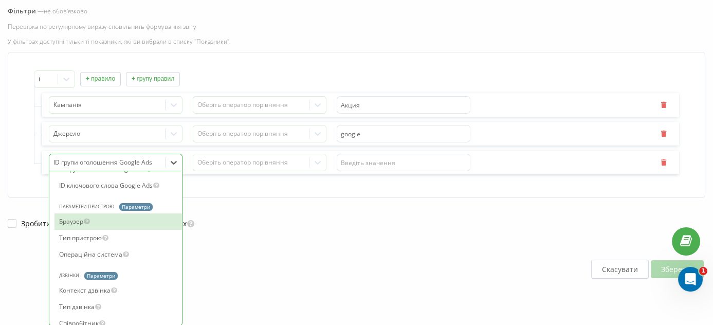
scroll to position [46, 0]
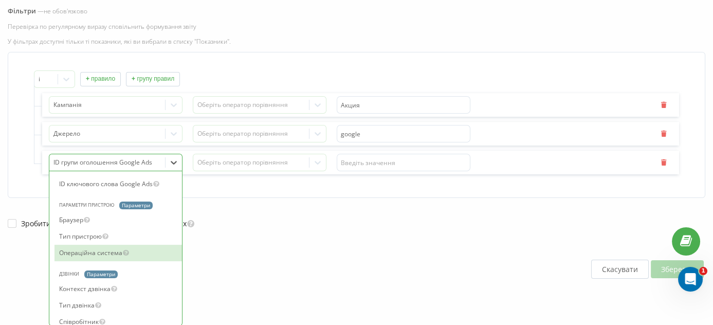
click at [312, 287] on div "Скасувати Зберегти" at bounding box center [357, 269] width 698 height 81
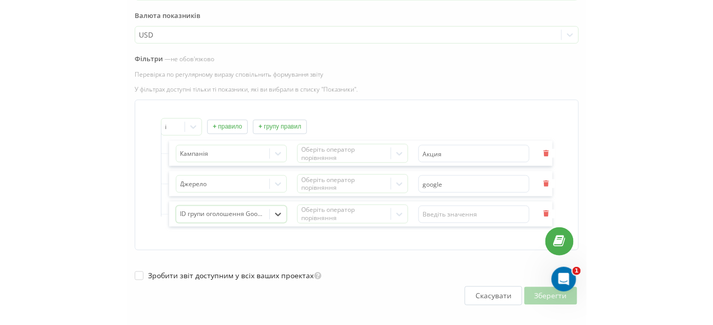
scroll to position [282, 0]
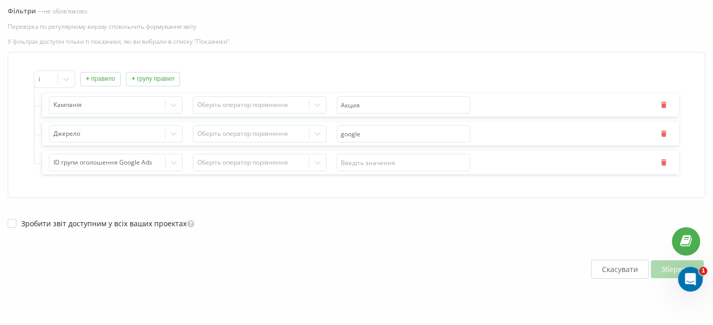
click at [302, 274] on div "Скасувати Зберегти" at bounding box center [357, 269] width 698 height 81
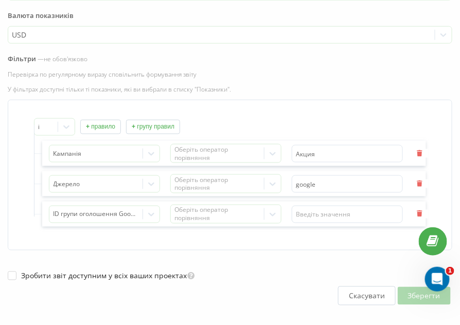
click at [222, 118] on div "і + правило + групу правил" at bounding box center [230, 126] width 392 height 17
click at [341, 253] on div "Зробити звіт доступним у всіх ваших проектах" at bounding box center [230, 265] width 444 height 31
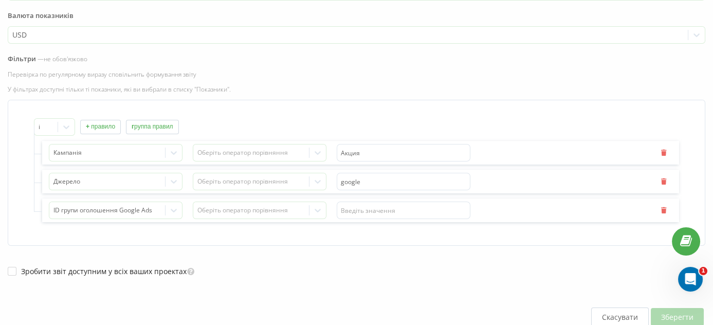
click at [270, 288] on div "Скасувати Зберегти" at bounding box center [357, 317] width 698 height 81
